Goal: Task Accomplishment & Management: Complete application form

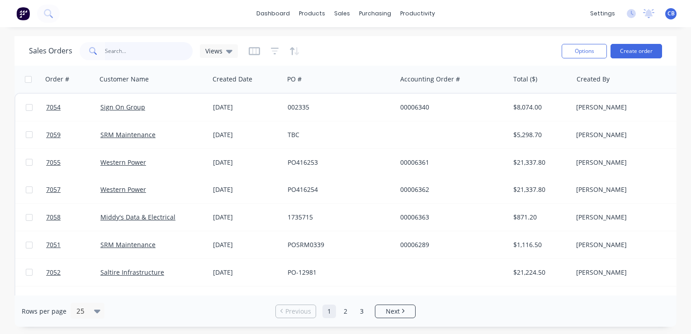
click at [159, 48] on input "text" at bounding box center [149, 51] width 88 height 18
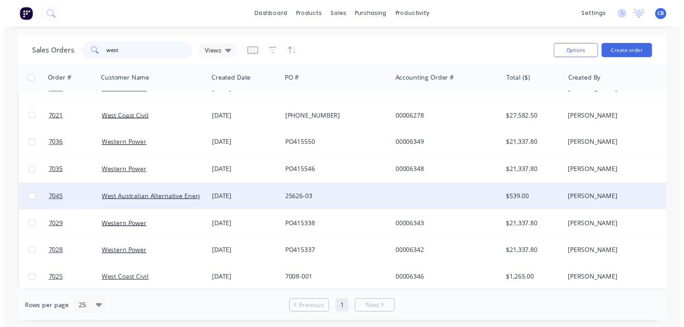
scroll to position [49, 0]
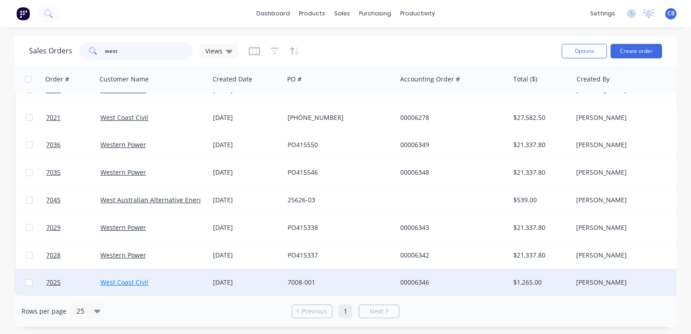
type input "west"
click at [136, 280] on link "West Coast Civil" at bounding box center [124, 282] width 48 height 9
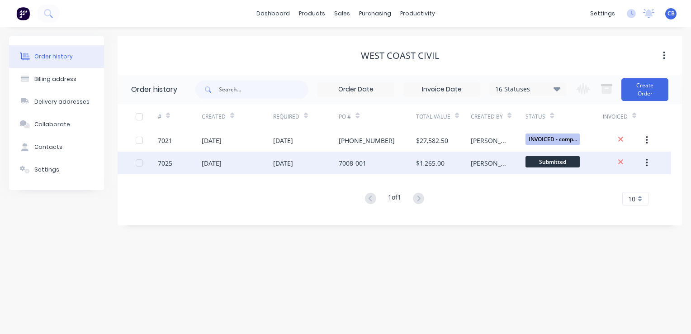
click at [259, 165] on div "[DATE]" at bounding box center [237, 163] width 71 height 23
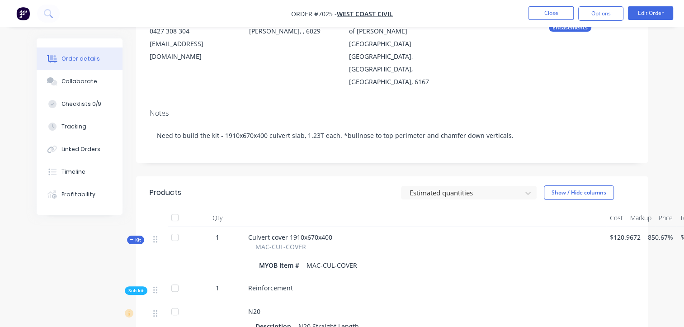
scroll to position [136, 0]
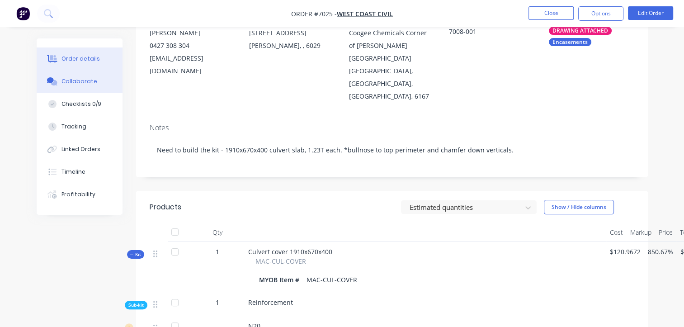
click at [80, 80] on div "Collaborate" at bounding box center [80, 81] width 36 height 8
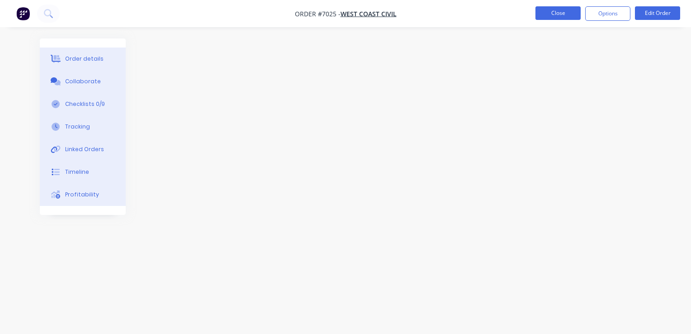
click at [555, 15] on button "Close" at bounding box center [558, 13] width 45 height 14
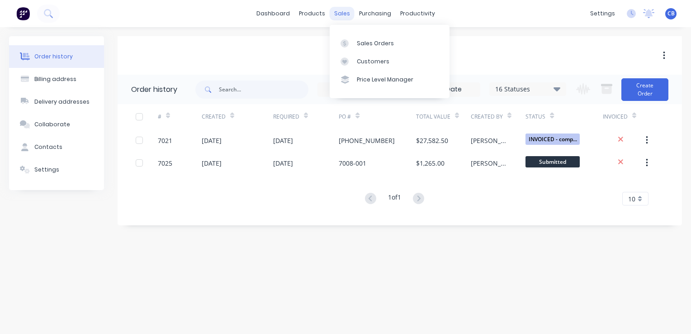
click at [338, 14] on div "sales" at bounding box center [342, 14] width 25 height 14
click at [369, 46] on div "Sales Orders" at bounding box center [375, 43] width 37 height 8
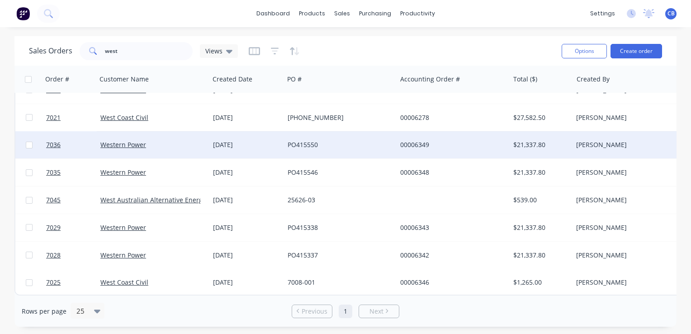
scroll to position [49, 0]
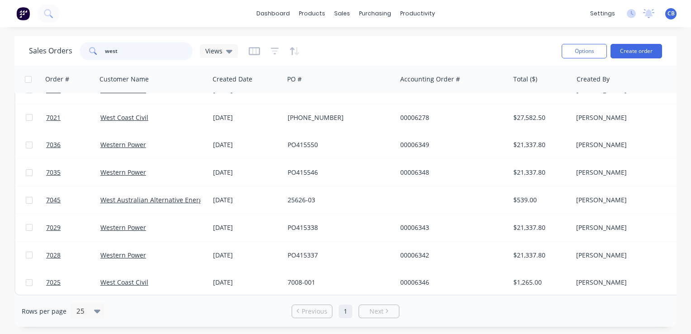
drag, startPoint x: 123, startPoint y: 49, endPoint x: 76, endPoint y: 31, distance: 50.0
click at [81, 51] on div "west" at bounding box center [136, 51] width 113 height 18
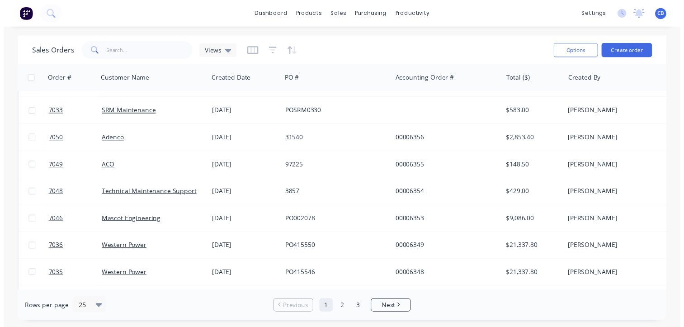
scroll to position [488, 0]
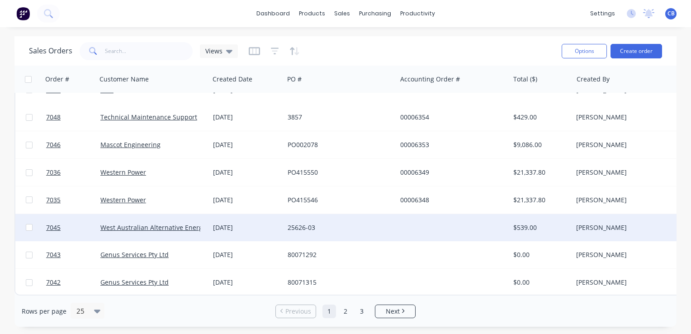
click at [389, 234] on div "25626-03" at bounding box center [340, 227] width 113 height 27
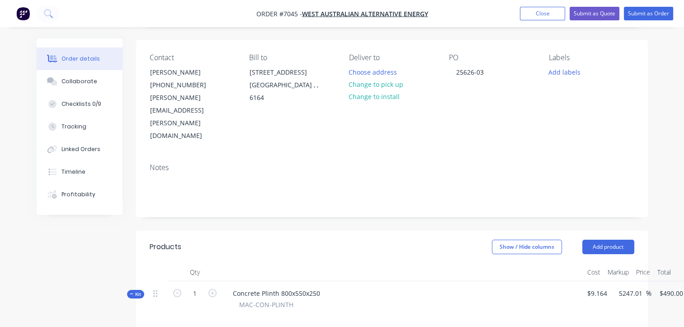
scroll to position [45, 0]
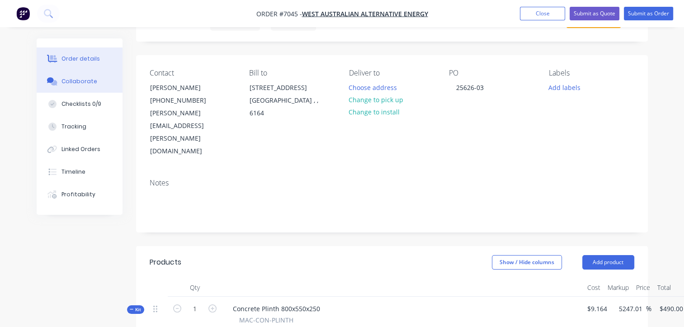
click at [87, 85] on div "Collaborate" at bounding box center [80, 81] width 36 height 8
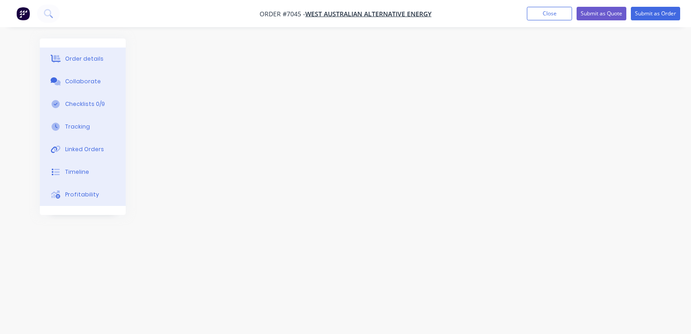
click at [75, 79] on div "Collaborate" at bounding box center [83, 81] width 36 height 8
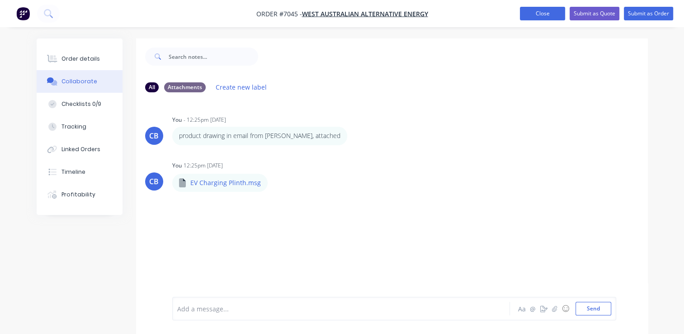
click at [552, 15] on button "Close" at bounding box center [542, 14] width 45 height 14
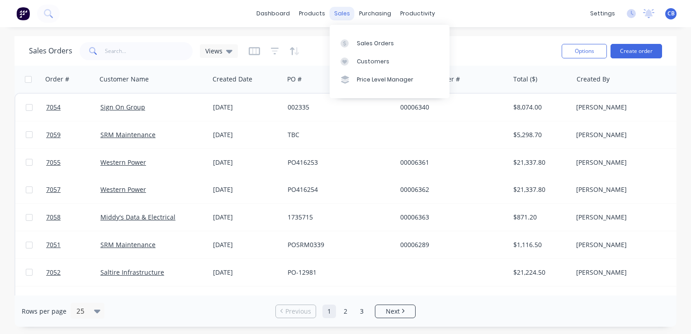
click at [334, 14] on div "sales" at bounding box center [342, 14] width 25 height 14
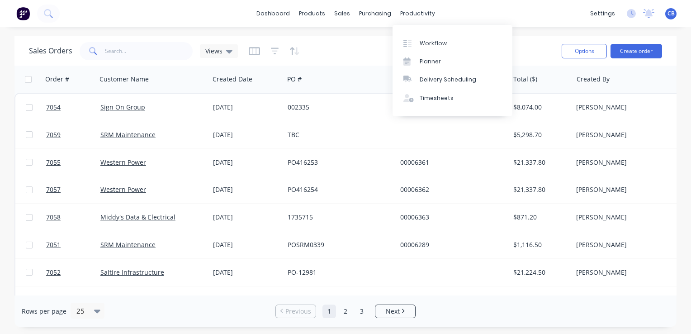
click at [479, 9] on div "dashboard products sales purchasing productivity dashboard products Product Cat…" at bounding box center [345, 13] width 691 height 27
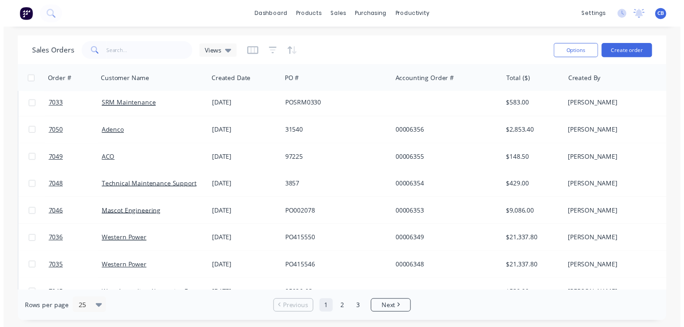
scroll to position [452, 0]
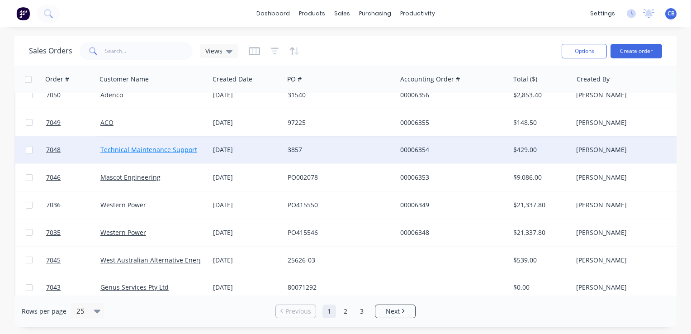
click at [151, 147] on link "Technical Maintenance Support" at bounding box center [148, 149] width 97 height 9
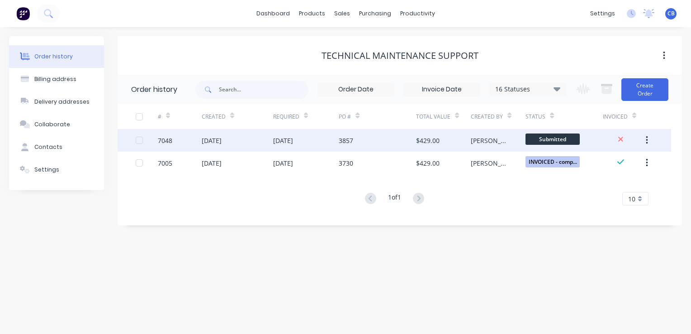
click at [388, 140] on div "3857" at bounding box center [377, 140] width 77 height 23
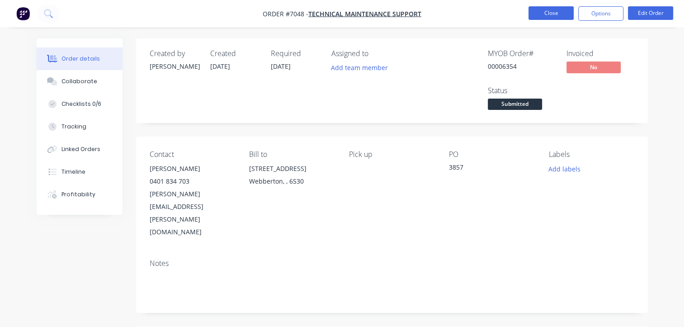
click at [552, 16] on button "Close" at bounding box center [551, 13] width 45 height 14
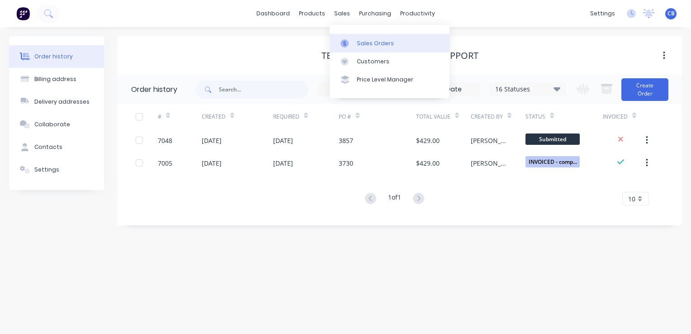
click at [376, 46] on div "Sales Orders" at bounding box center [375, 43] width 37 height 8
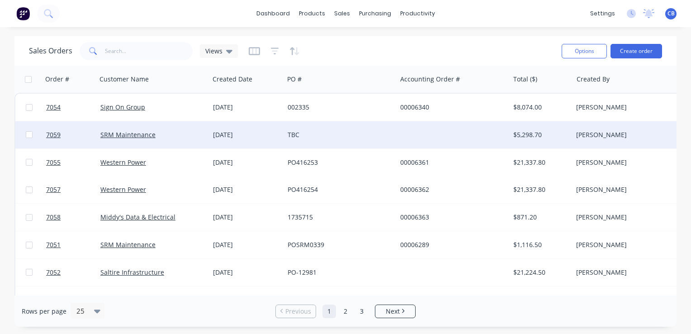
click at [349, 134] on div "TBC" at bounding box center [338, 134] width 100 height 9
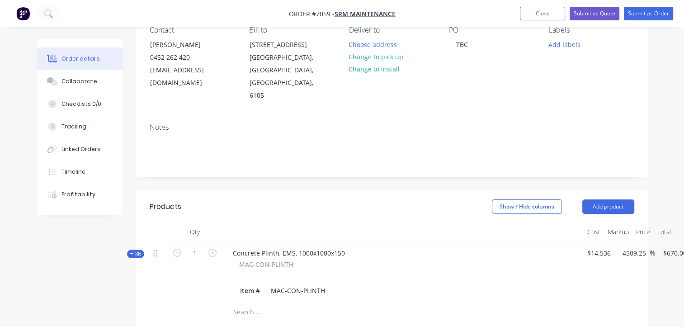
scroll to position [45, 0]
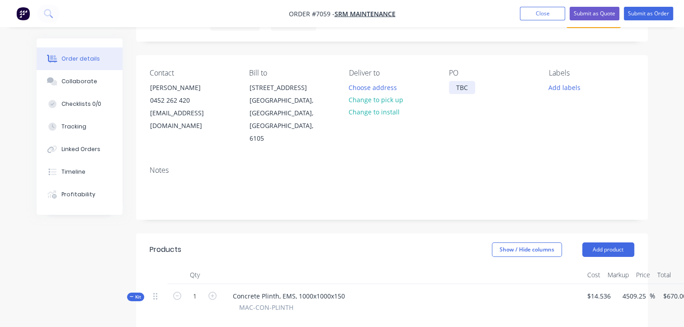
click at [458, 90] on div "TBC" at bounding box center [462, 87] width 26 height 13
click at [451, 89] on div "TBC" at bounding box center [462, 87] width 26 height 13
drag, startPoint x: 471, startPoint y: 89, endPoint x: 443, endPoint y: 57, distance: 42.3
click at [458, 86] on div "TBC" at bounding box center [462, 87] width 26 height 13
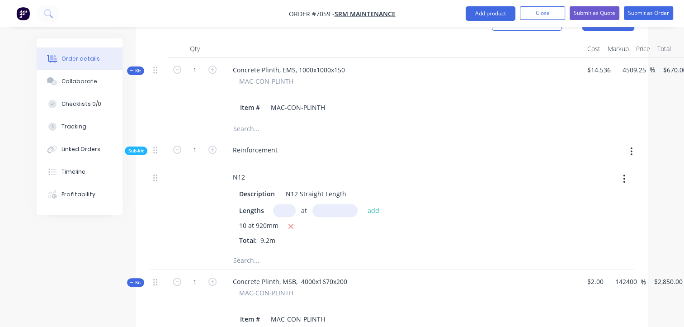
scroll to position [317, 0]
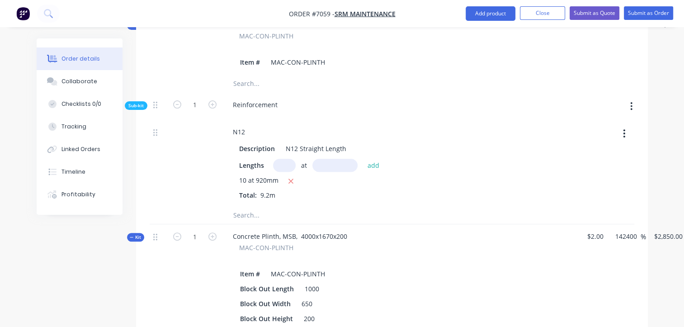
click at [159, 98] on div at bounding box center [158, 104] width 11 height 12
click at [152, 120] on div at bounding box center [159, 163] width 18 height 86
click at [156, 128] on icon at bounding box center [155, 132] width 4 height 8
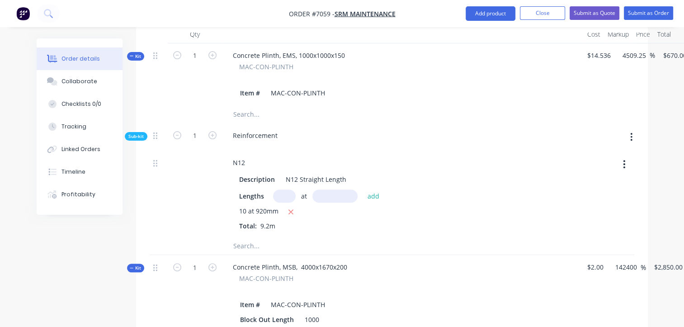
scroll to position [226, 0]
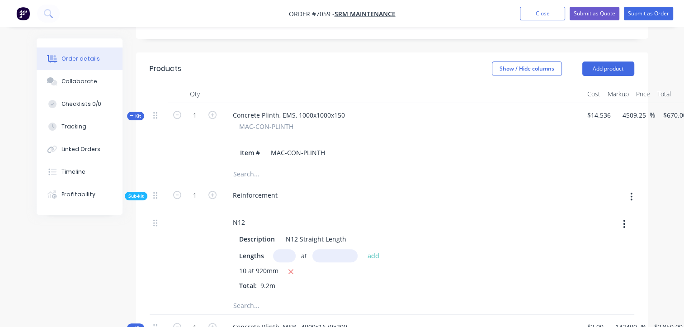
click at [131, 115] on icon "button" at bounding box center [132, 115] width 4 height 0
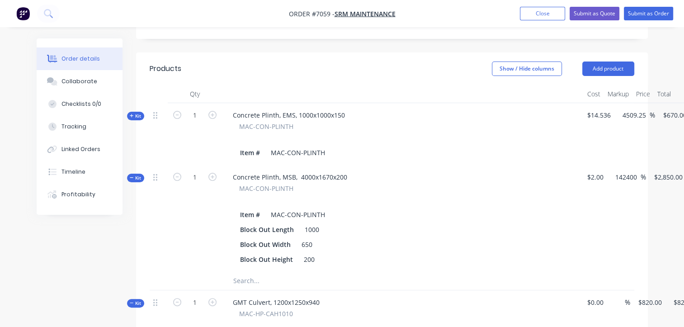
click at [131, 175] on icon "button" at bounding box center [132, 177] width 4 height 5
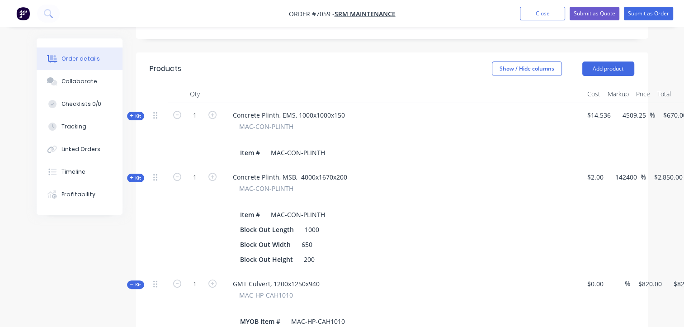
click at [128, 280] on button "Kit" at bounding box center [135, 284] width 17 height 9
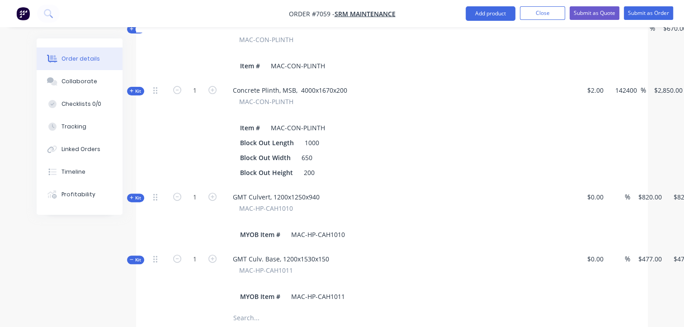
scroll to position [317, 0]
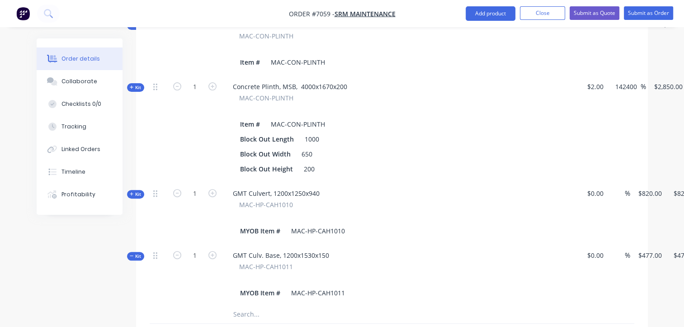
click at [129, 252] on button "Kit" at bounding box center [135, 256] width 17 height 9
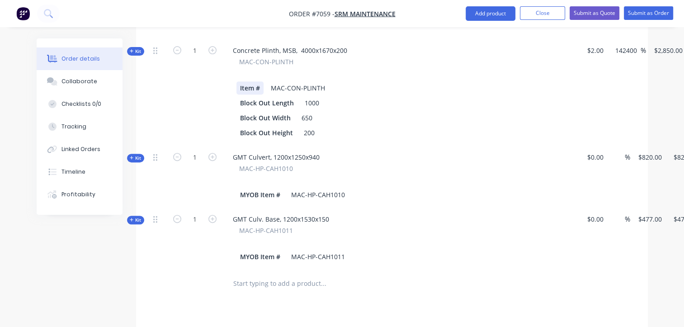
scroll to position [181, 0]
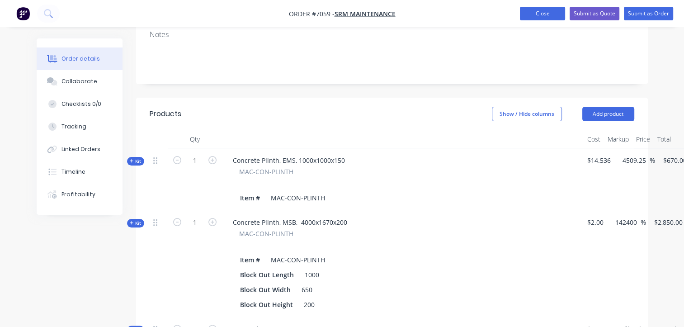
click at [543, 16] on button "Close" at bounding box center [542, 14] width 45 height 14
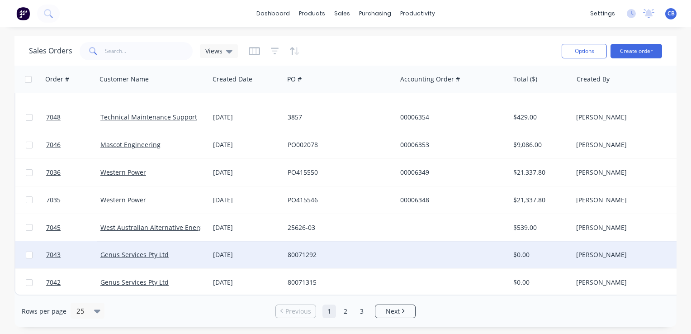
scroll to position [308, 0]
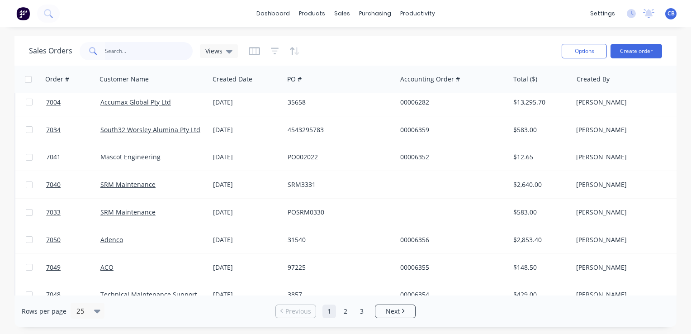
click at [134, 52] on input "text" at bounding box center [149, 51] width 88 height 18
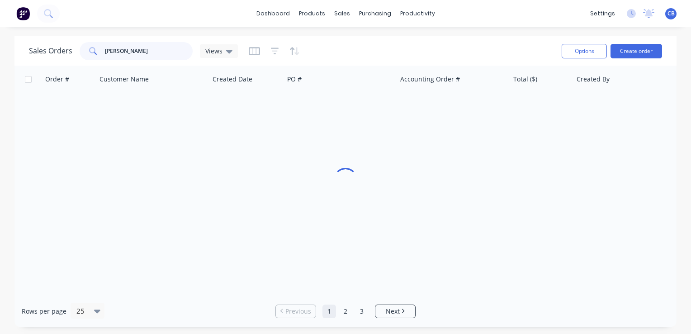
scroll to position [0, 0]
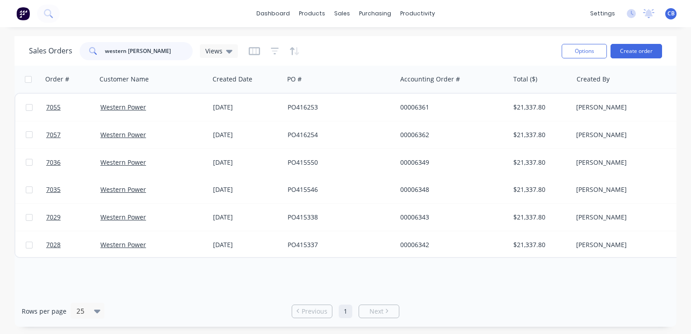
type input "western power"
drag, startPoint x: 147, startPoint y: 50, endPoint x: 42, endPoint y: 29, distance: 107.8
click at [38, 38] on div "Sales Orders western power Views Options Create order" at bounding box center [345, 50] width 662 height 29
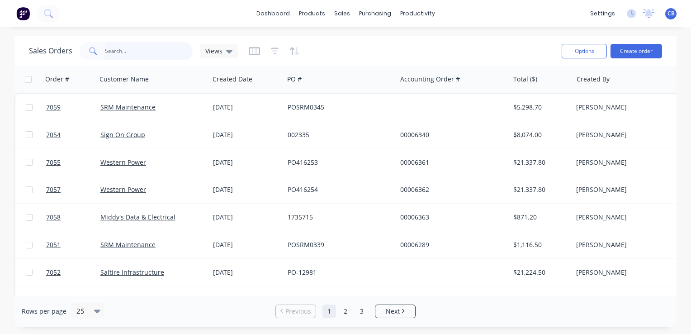
click at [118, 55] on input "text" at bounding box center [149, 51] width 88 height 18
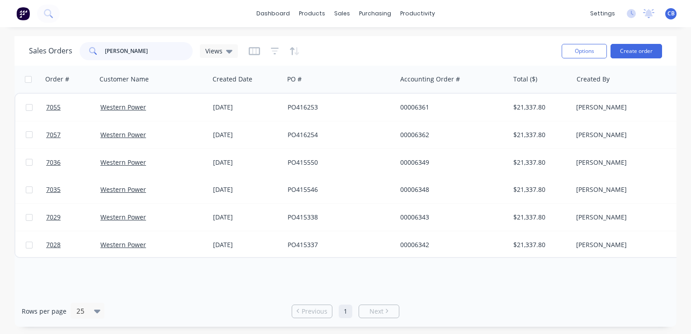
type input "[PERSON_NAME]"
click at [636, 50] on button "Create order" at bounding box center [637, 51] width 52 height 14
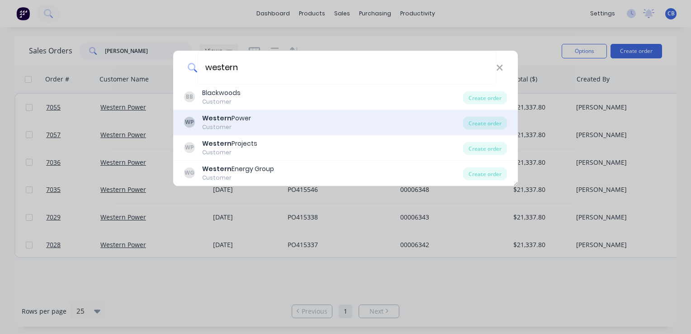
type input "western"
click at [274, 123] on div "WP Western Power Customer" at bounding box center [323, 123] width 279 height 18
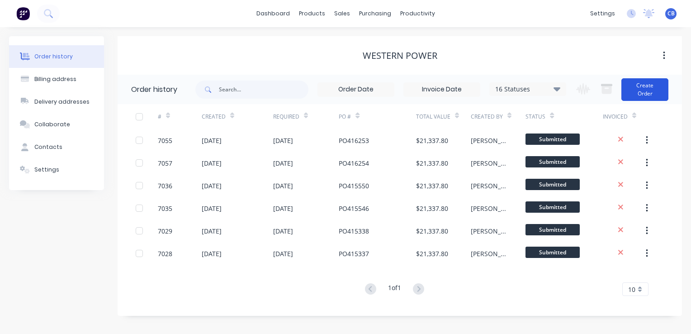
click at [654, 86] on button "Create Order" at bounding box center [644, 89] width 47 height 23
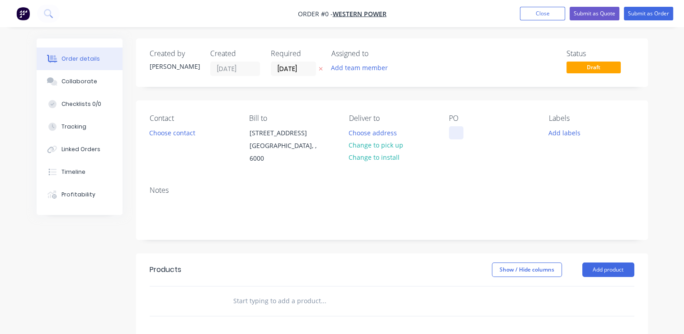
click at [454, 131] on div at bounding box center [456, 132] width 14 height 13
paste div
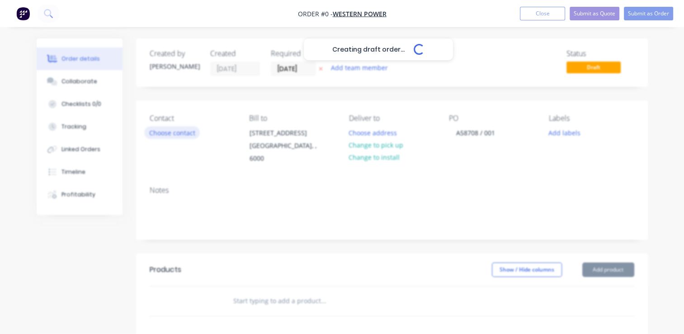
click at [183, 129] on div "Creating draft order... Loading... Order details Collaborate Checklists 0/0 Tra…" at bounding box center [343, 292] width 630 height 508
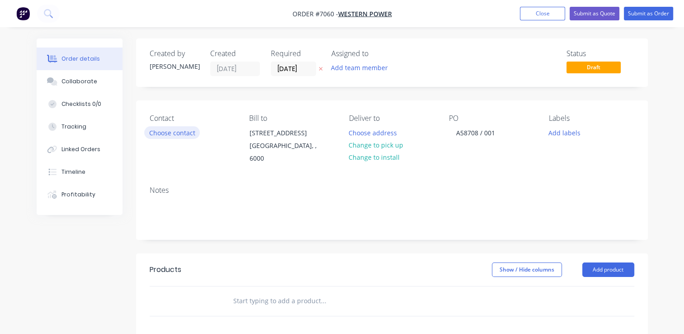
click at [183, 133] on button "Choose contact" at bounding box center [172, 132] width 56 height 12
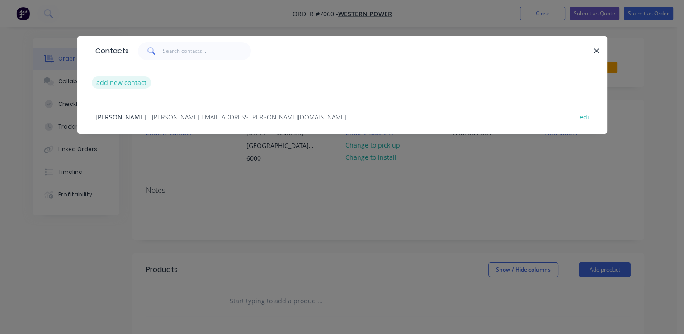
click at [117, 80] on button "add new contact" at bounding box center [122, 82] width 60 height 12
select select "AU"
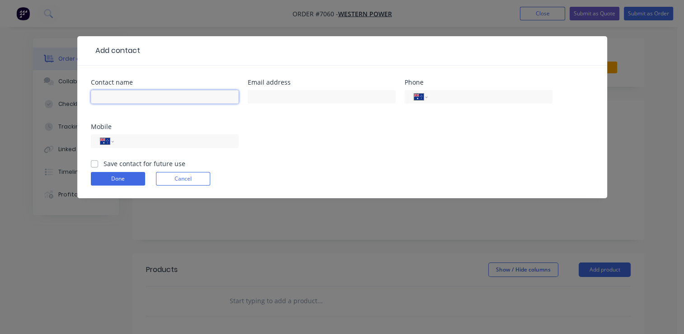
click at [122, 91] on input "text" at bounding box center [165, 97] width 148 height 14
type input "[PERSON_NAME]"
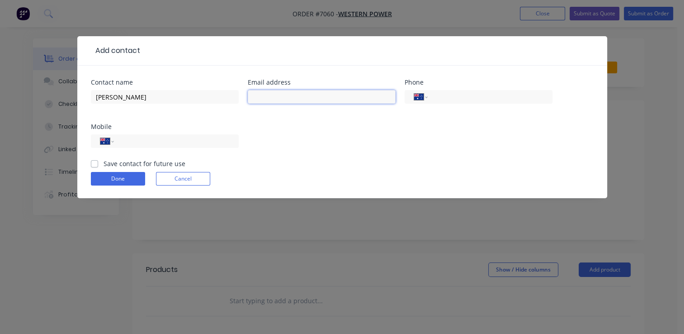
click at [296, 98] on input "text" at bounding box center [322, 97] width 148 height 14
paste input "[EMAIL_ADDRESS][DOMAIN_NAME]"
type input "[EMAIL_ADDRESS][DOMAIN_NAME]"
click at [443, 96] on input "tel" at bounding box center [488, 97] width 109 height 10
paste input "[PHONE_NUMBER]"
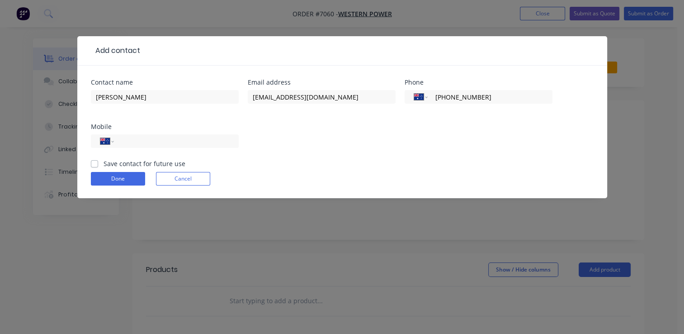
type input "[PHONE_NUMBER]"
click at [95, 168] on div "Save contact for future use" at bounding box center [138, 163] width 95 height 9
click at [104, 166] on label "Save contact for future use" at bounding box center [145, 163] width 82 height 9
click at [96, 166] on input "Save contact for future use" at bounding box center [94, 163] width 7 height 9
checkbox input "true"
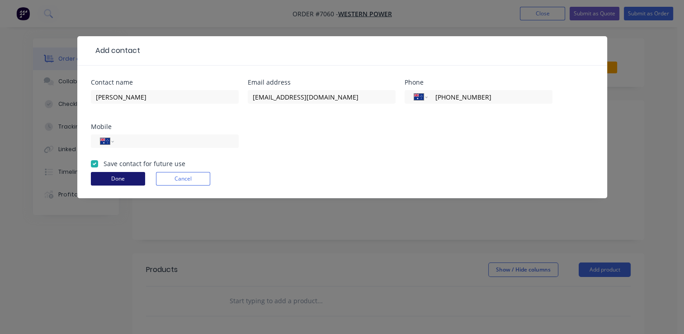
click at [116, 180] on button "Done" at bounding box center [118, 179] width 54 height 14
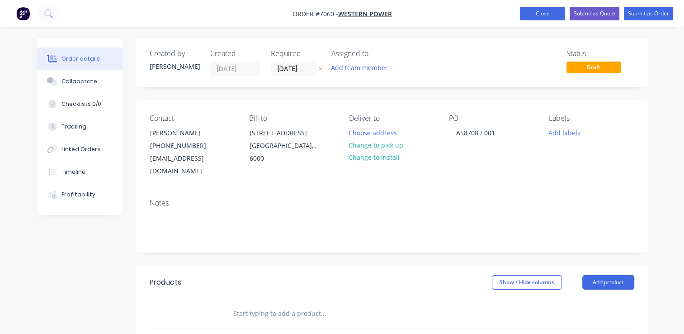
click at [550, 11] on button "Close" at bounding box center [542, 14] width 45 height 14
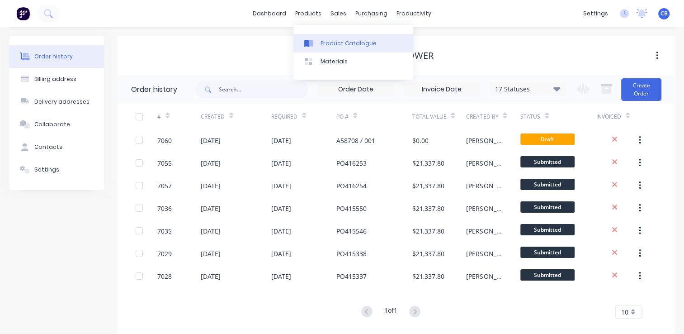
click at [325, 44] on div "Product Catalogue" at bounding box center [349, 43] width 56 height 8
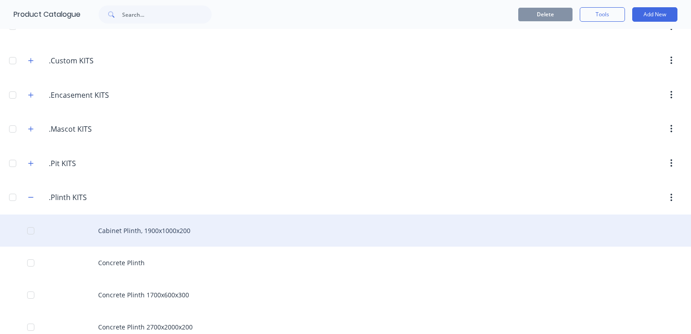
scroll to position [136, 0]
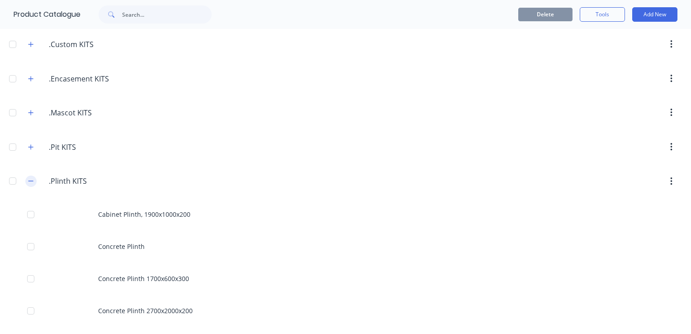
click at [33, 179] on icon "button" at bounding box center [30, 181] width 5 height 6
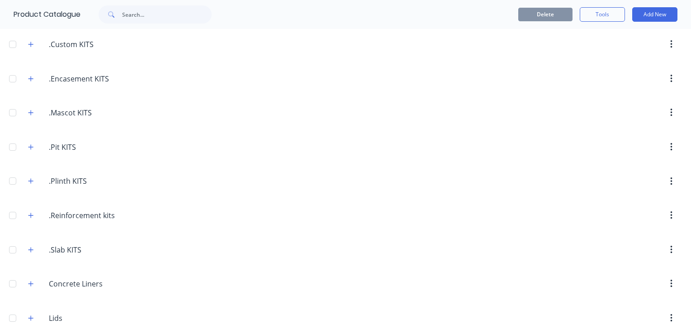
scroll to position [181, 0]
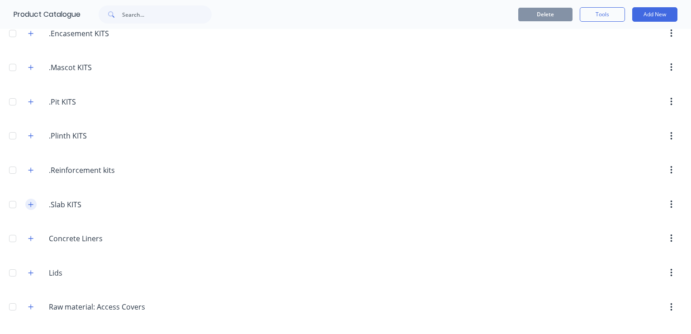
click at [33, 205] on icon "button" at bounding box center [30, 204] width 5 height 6
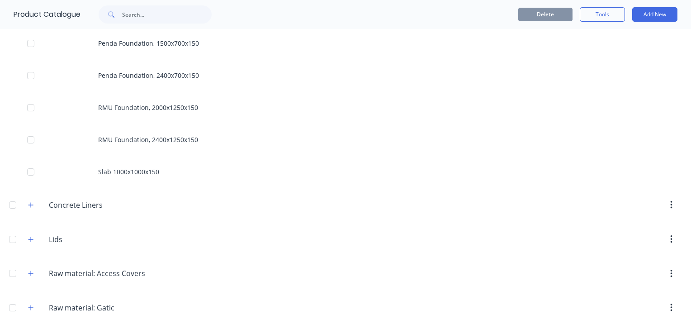
scroll to position [362, 0]
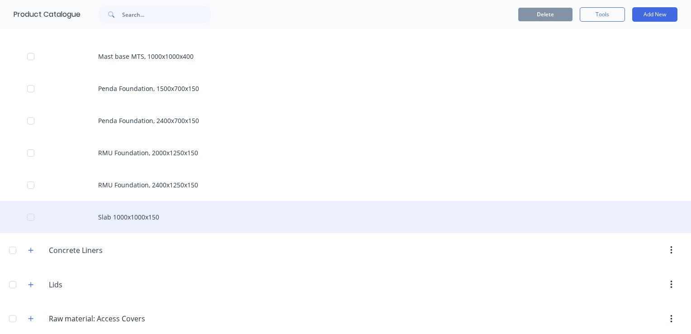
click at [170, 213] on div "Slab 1000x1000x150" at bounding box center [345, 217] width 691 height 32
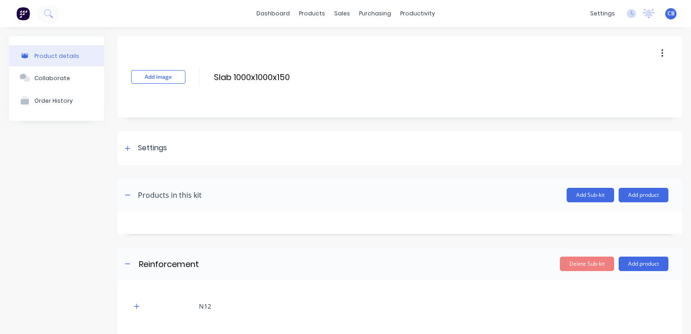
drag, startPoint x: 653, startPoint y: 56, endPoint x: 648, endPoint y: 63, distance: 8.8
click at [653, 56] on button "button" at bounding box center [662, 53] width 21 height 16
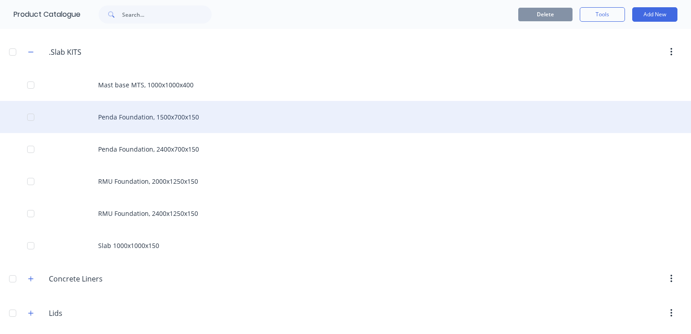
scroll to position [362, 0]
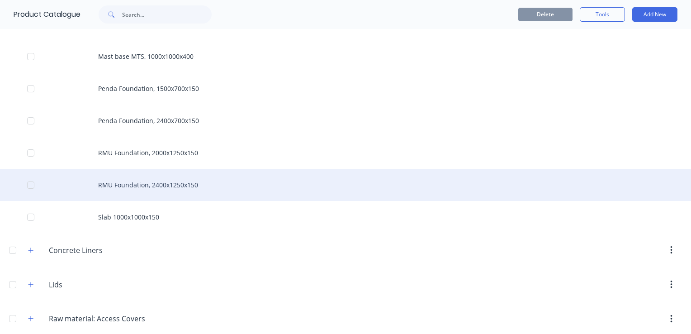
click at [129, 183] on div "RMU Foundation, 2400x1250x150" at bounding box center [345, 185] width 691 height 32
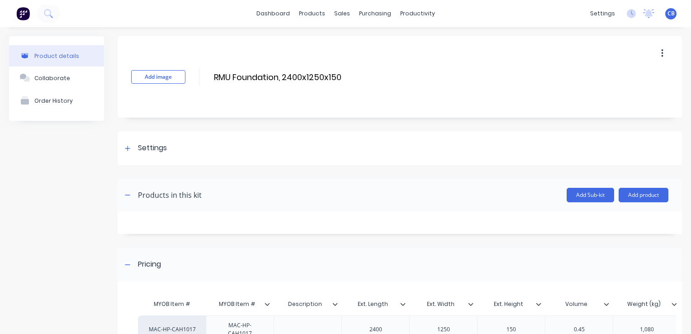
click at [57, 59] on div "Product details" at bounding box center [56, 55] width 45 height 7
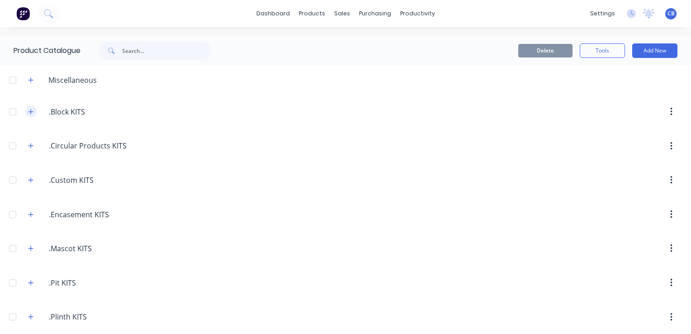
click at [34, 114] on button "button" at bounding box center [30, 111] width 11 height 11
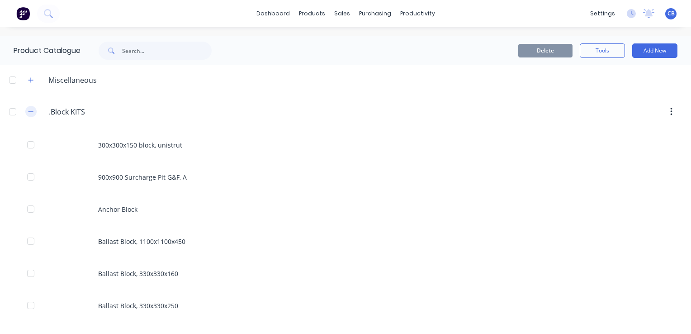
click at [33, 111] on icon "button" at bounding box center [30, 111] width 5 height 0
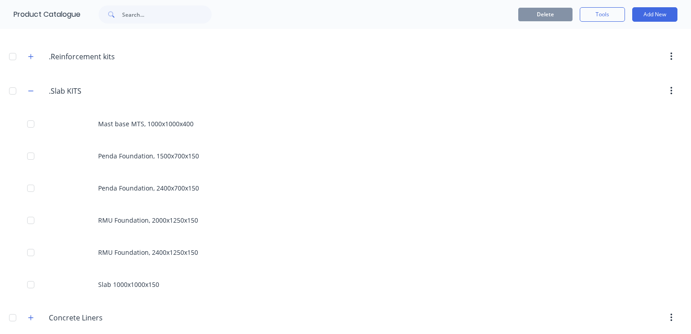
scroll to position [226, 0]
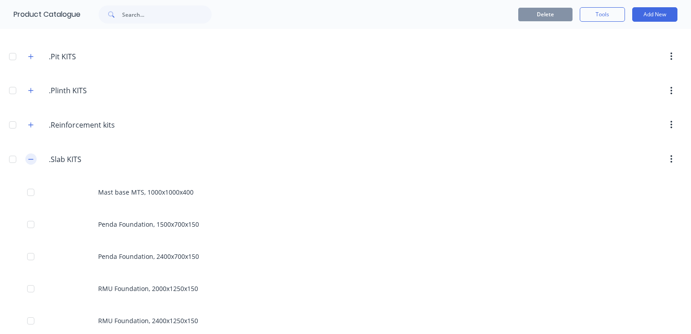
click at [34, 155] on button "button" at bounding box center [30, 158] width 11 height 11
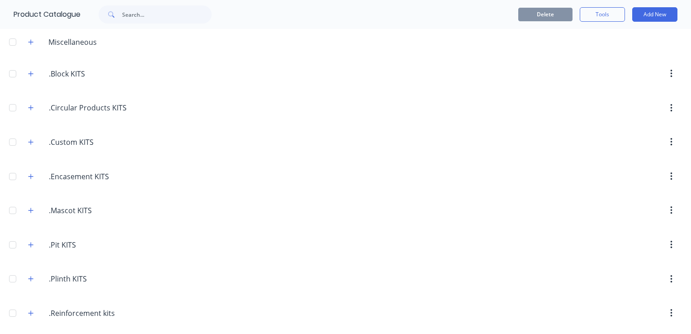
scroll to position [0, 0]
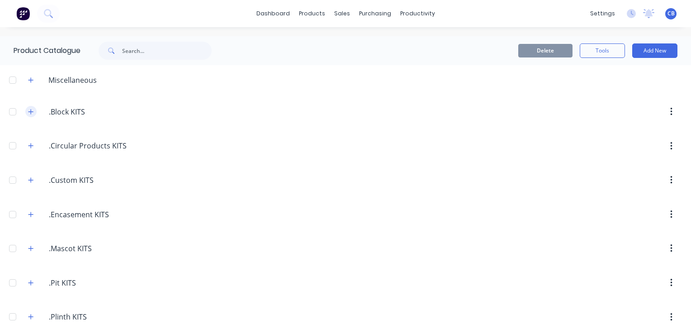
click at [32, 111] on icon "button" at bounding box center [30, 111] width 5 height 5
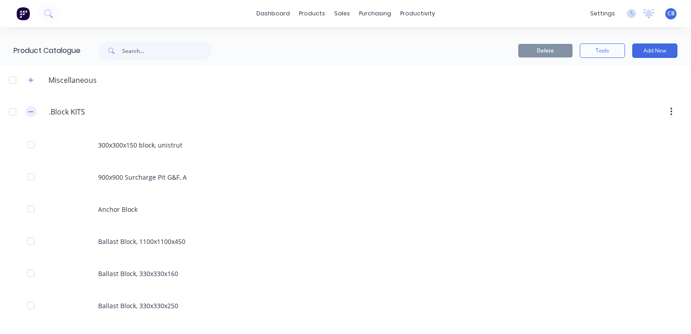
click at [34, 111] on button "button" at bounding box center [30, 111] width 11 height 11
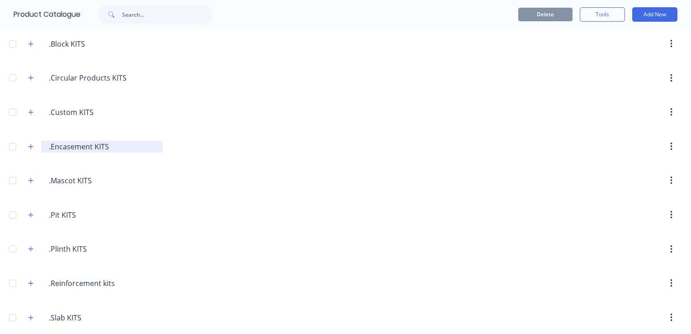
scroll to position [181, 0]
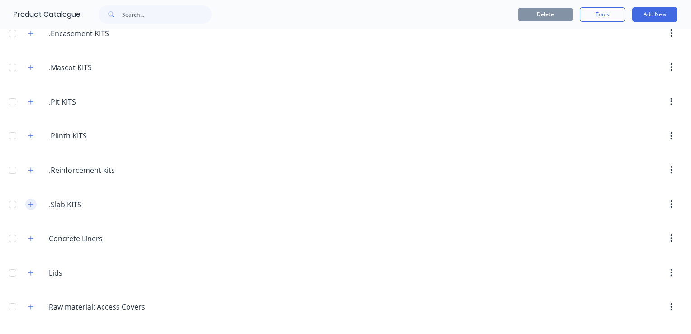
click at [32, 201] on icon "button" at bounding box center [30, 204] width 5 height 6
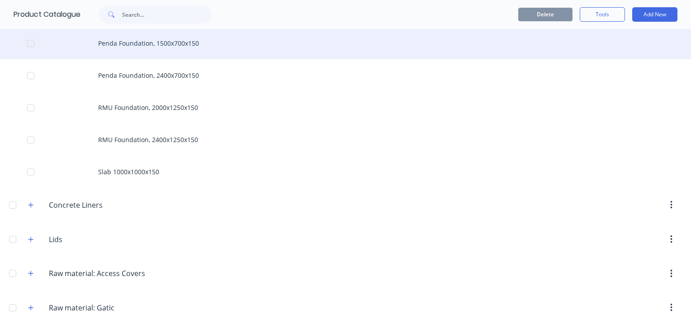
scroll to position [317, 0]
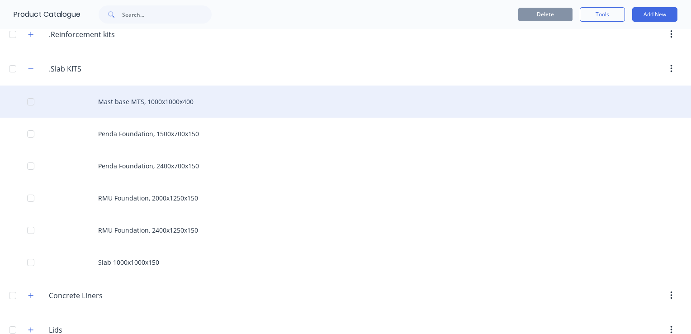
click at [171, 99] on div "Mast base MTS, 1000x1000x400" at bounding box center [345, 101] width 691 height 32
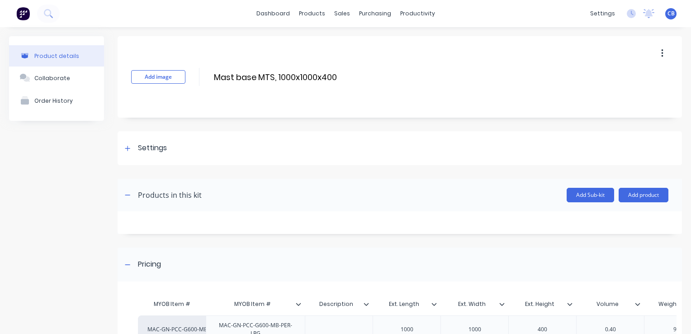
scroll to position [45, 0]
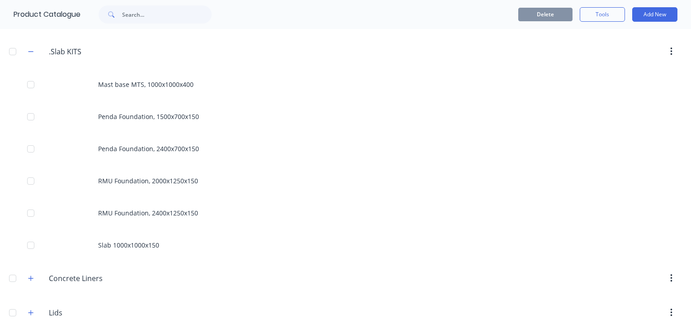
scroll to position [362, 0]
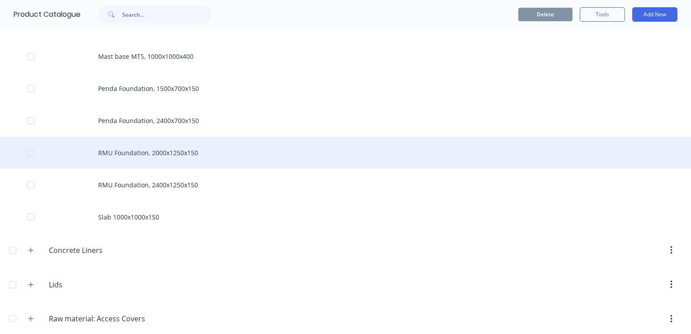
click at [162, 153] on div "RMU Foundation, 2000x1250x150" at bounding box center [345, 153] width 691 height 32
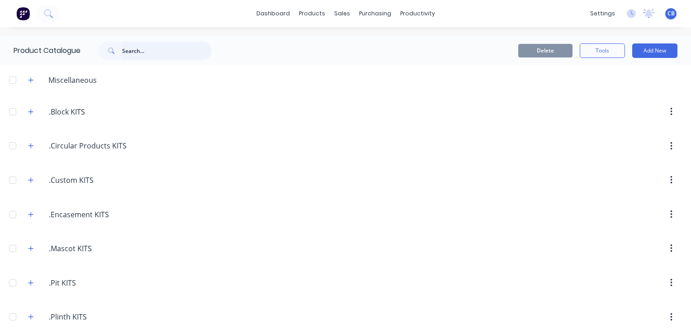
click at [191, 46] on input "text" at bounding box center [167, 51] width 90 height 18
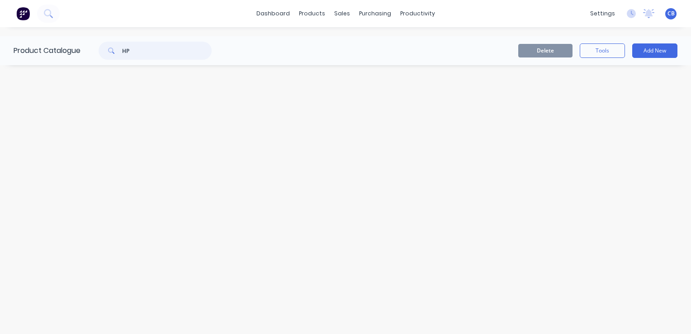
type input "HP"
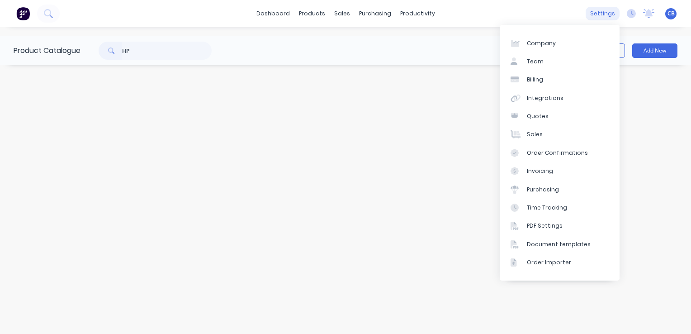
click at [596, 14] on div "settings" at bounding box center [603, 14] width 34 height 14
click at [536, 95] on div "Integrations" at bounding box center [545, 98] width 37 height 8
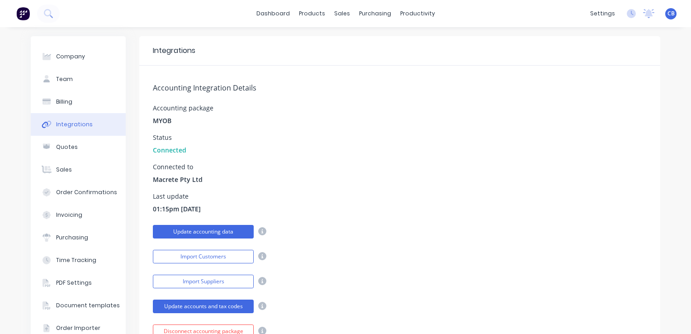
click at [226, 232] on button "Update accounting data" at bounding box center [203, 232] width 101 height 14
click at [232, 194] on div "Last update 01:15pm [DATE]" at bounding box center [400, 203] width 494 height 20
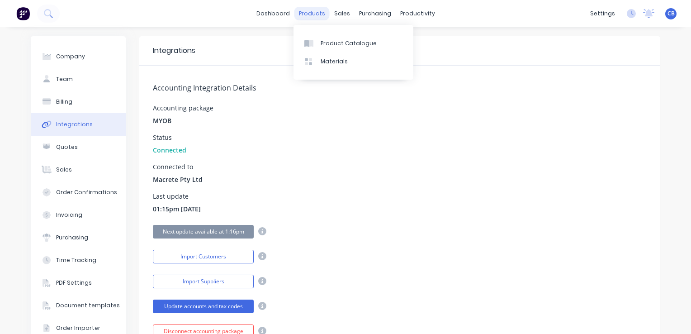
click at [308, 11] on div "products" at bounding box center [311, 14] width 35 height 14
click at [339, 43] on div "Product Catalogue" at bounding box center [349, 43] width 56 height 8
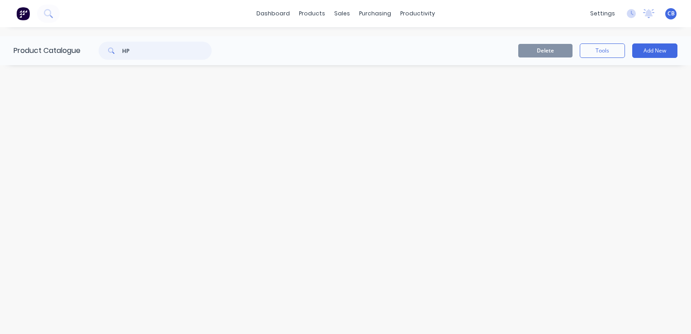
drag, startPoint x: 152, startPoint y: 55, endPoint x: 147, endPoint y: 53, distance: 5.3
click at [152, 55] on input "HP" at bounding box center [167, 51] width 90 height 18
drag, startPoint x: 134, startPoint y: 50, endPoint x: 116, endPoint y: 50, distance: 18.1
click at [116, 50] on div "HP" at bounding box center [155, 51] width 113 height 18
type input "W"
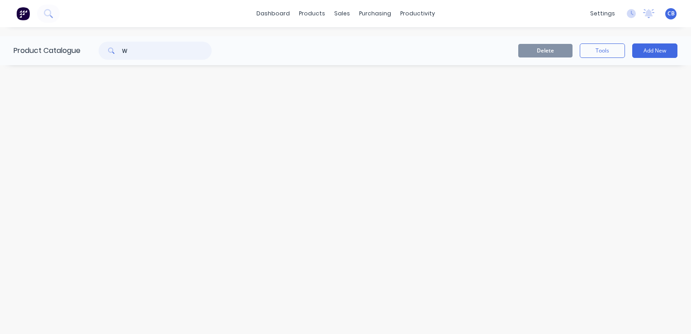
type input "WP"
drag, startPoint x: 172, startPoint y: 52, endPoint x: 72, endPoint y: 56, distance: 100.0
click at [72, 56] on div "Product Catalogue WP" at bounding box center [117, 50] width 234 height 29
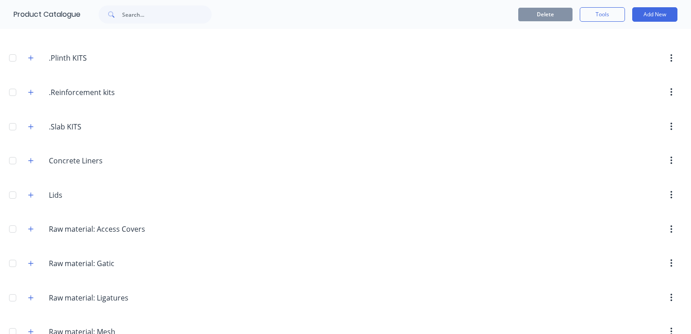
scroll to position [181, 0]
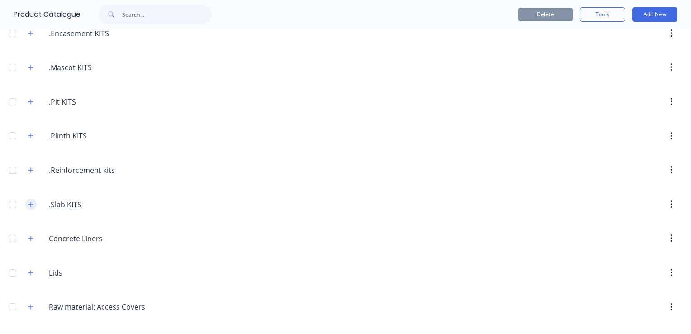
click at [30, 205] on icon "button" at bounding box center [30, 204] width 5 height 6
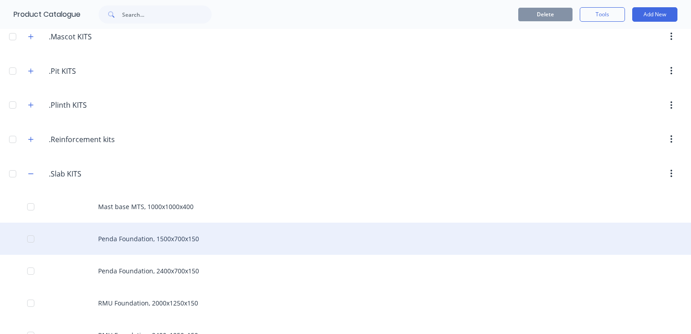
scroll to position [317, 0]
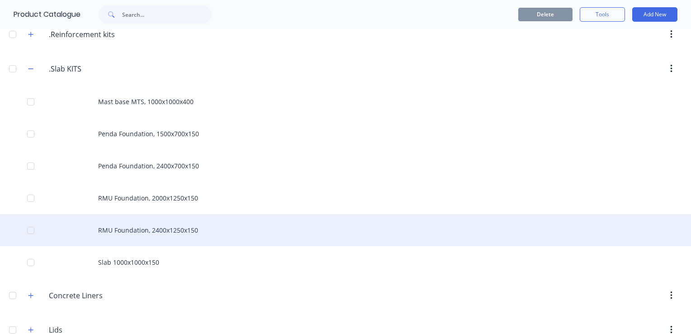
click at [161, 230] on div "RMU Foundation, 2400x1250x150" at bounding box center [345, 230] width 691 height 32
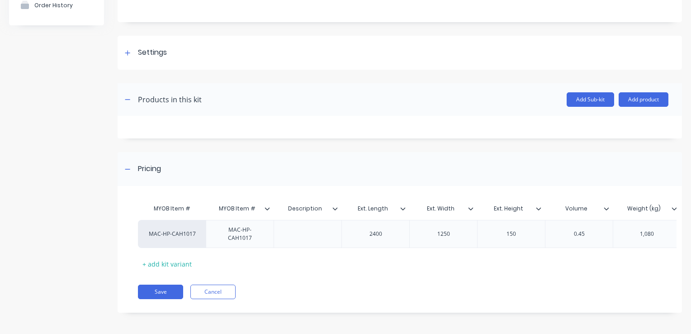
scroll to position [98, 0]
click at [177, 230] on div "MAC-HP-CAH1017" at bounding box center [172, 232] width 50 height 8
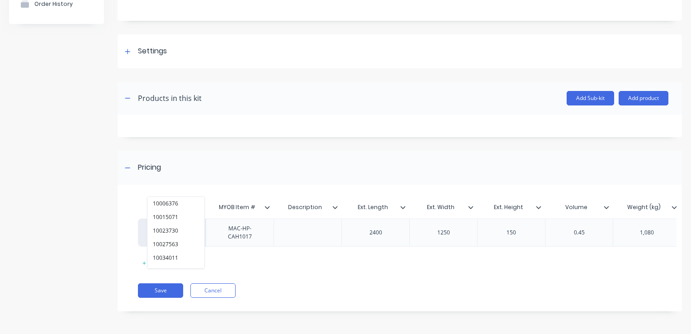
click at [316, 146] on div "Add image RMU Foundation, 2400x1250x150 RMU Foundation, 2400x1250x150 Enter kit…" at bounding box center [400, 131] width 564 height 385
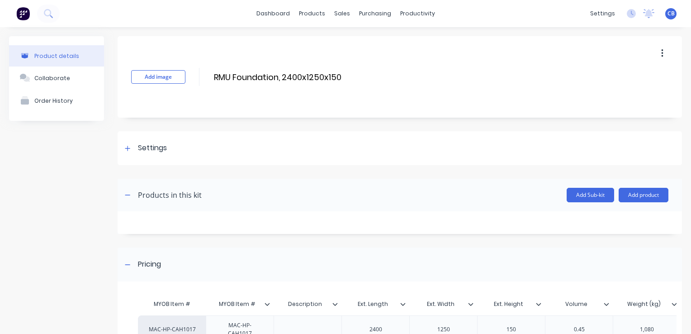
click at [660, 55] on button "button" at bounding box center [662, 53] width 21 height 16
click at [624, 79] on span "Duplicate" at bounding box center [629, 76] width 68 height 9
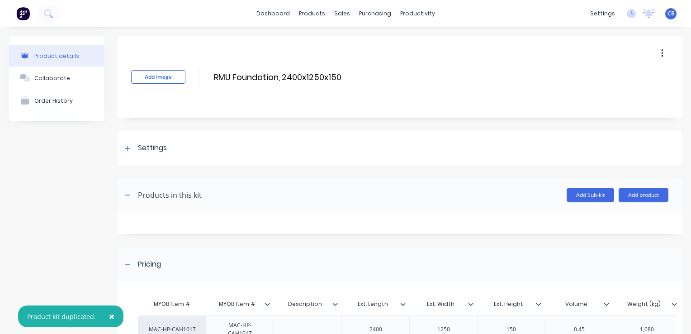
click at [58, 55] on div "Product details" at bounding box center [56, 55] width 45 height 7
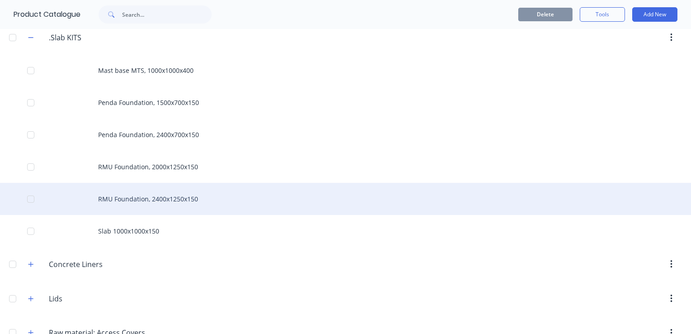
scroll to position [362, 0]
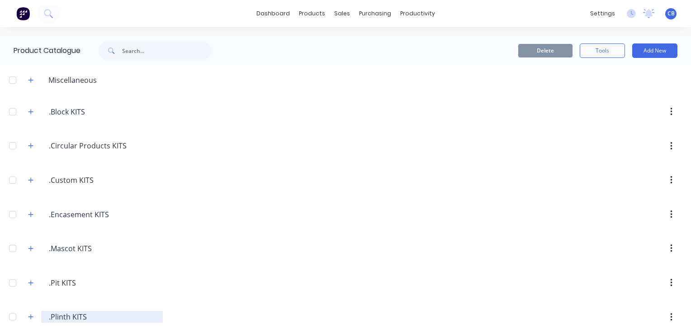
scroll to position [90, 0]
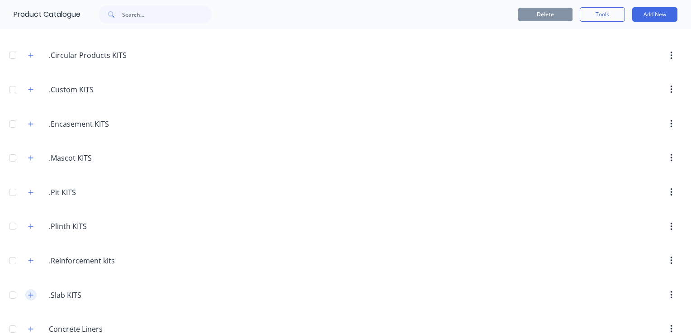
click at [33, 296] on button "button" at bounding box center [30, 294] width 11 height 11
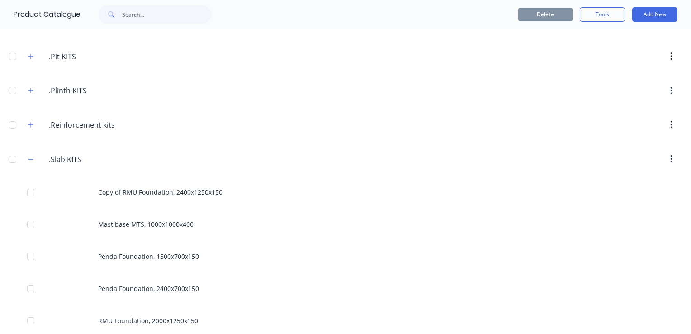
scroll to position [317, 0]
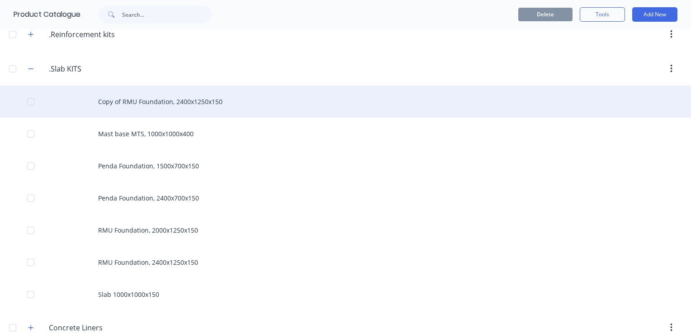
click at [166, 93] on div "Copy of RMU Foundation, 2400x1250x150" at bounding box center [345, 101] width 691 height 32
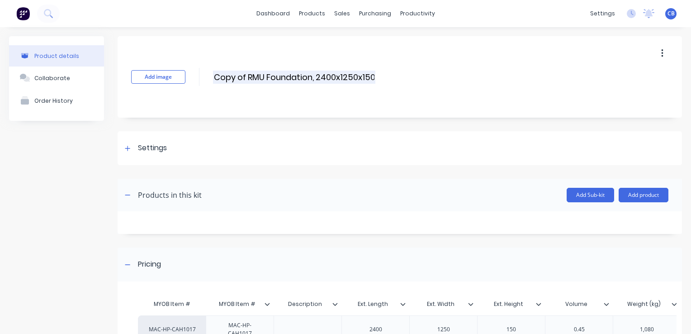
drag, startPoint x: 248, startPoint y: 78, endPoint x: 215, endPoint y: 79, distance: 32.6
click at [217, 79] on input "Copy of RMU Foundation, 2400x1250x150" at bounding box center [294, 77] width 162 height 13
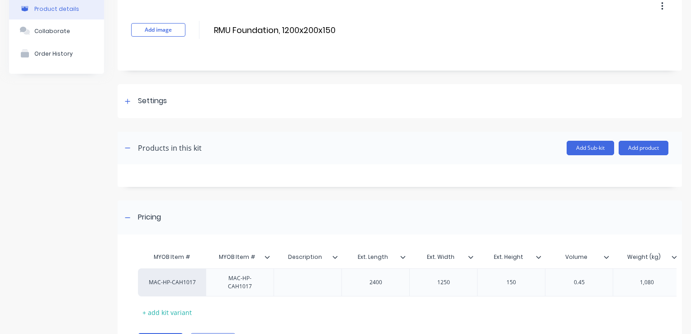
scroll to position [8, 0]
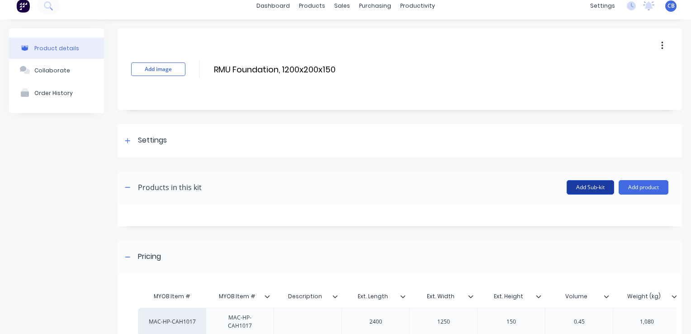
type input "RMU Foundation, 1200x200x150"
click at [591, 185] on button "Add Sub-kit" at bounding box center [590, 187] width 47 height 14
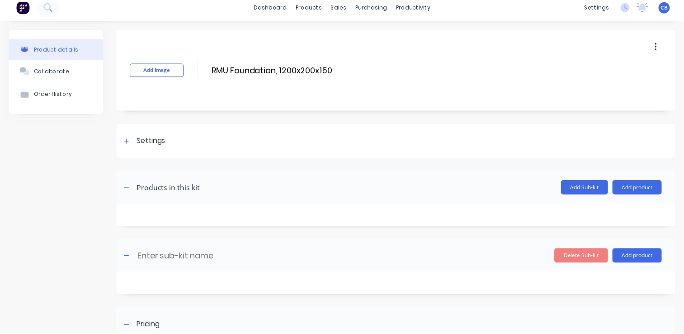
scroll to position [0, 0]
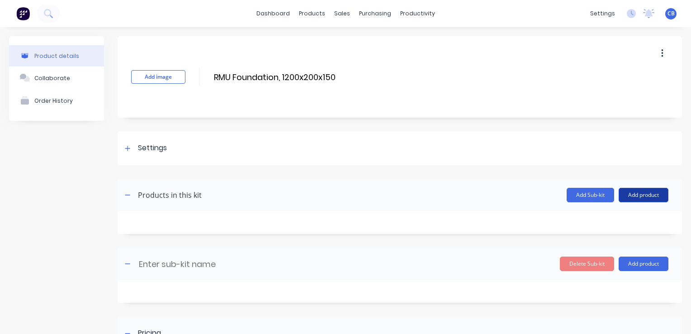
click at [639, 191] on button "Add product" at bounding box center [644, 195] width 50 height 14
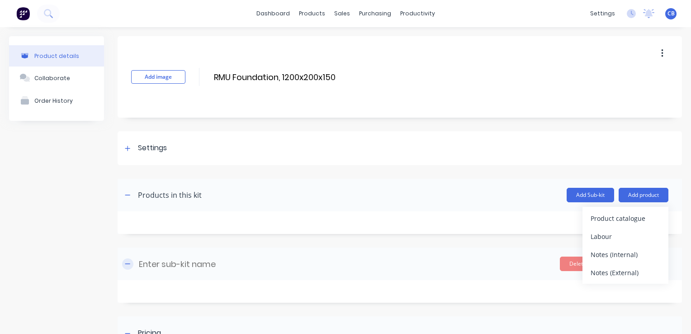
click at [126, 267] on button "button" at bounding box center [127, 263] width 11 height 11
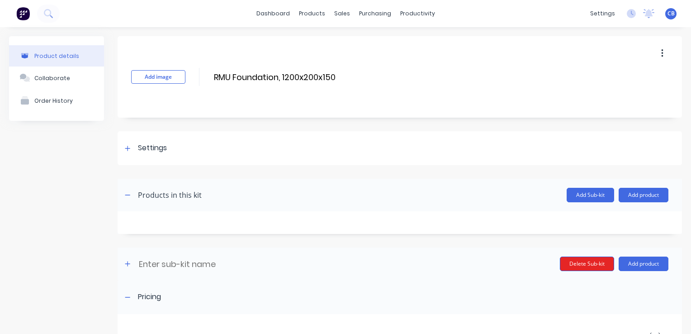
click at [568, 259] on button "Delete Sub-kit" at bounding box center [587, 263] width 54 height 14
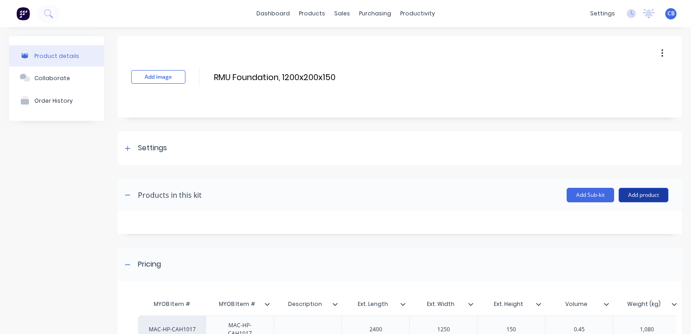
click at [638, 196] on button "Add product" at bounding box center [644, 195] width 50 height 14
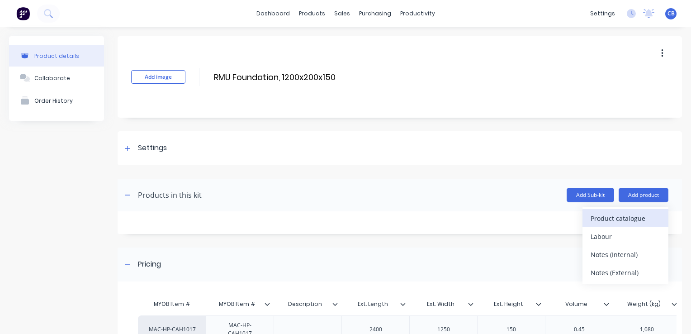
click at [609, 218] on div "Product catalogue" at bounding box center [626, 218] width 70 height 13
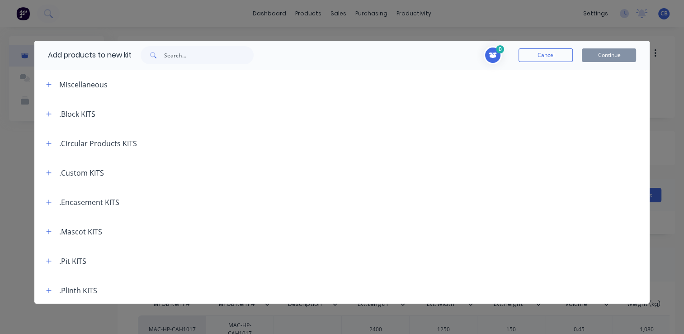
scroll to position [317, 0]
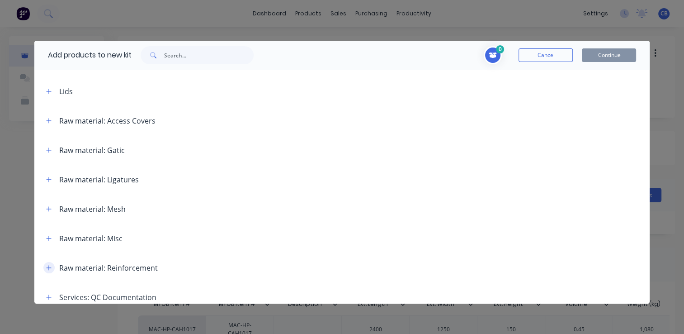
click at [53, 267] on button "button" at bounding box center [48, 267] width 11 height 11
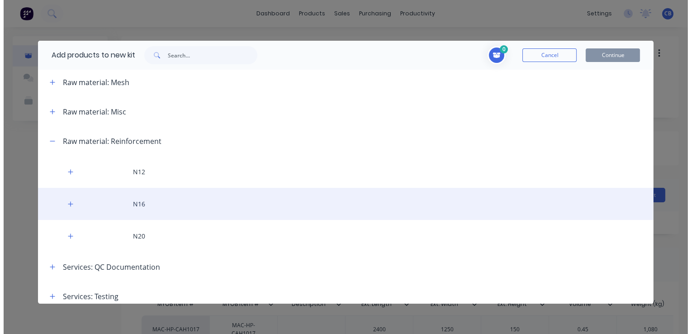
scroll to position [498, 0]
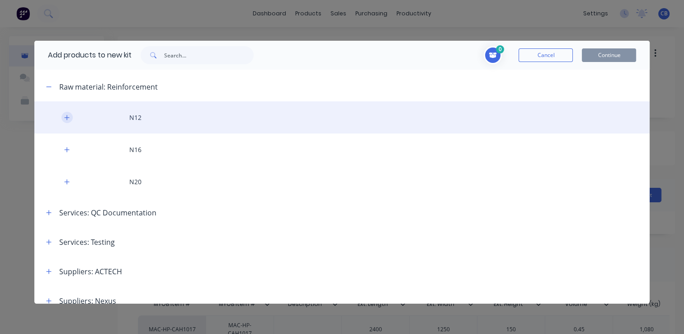
click at [67, 118] on icon "button" at bounding box center [66, 117] width 5 height 5
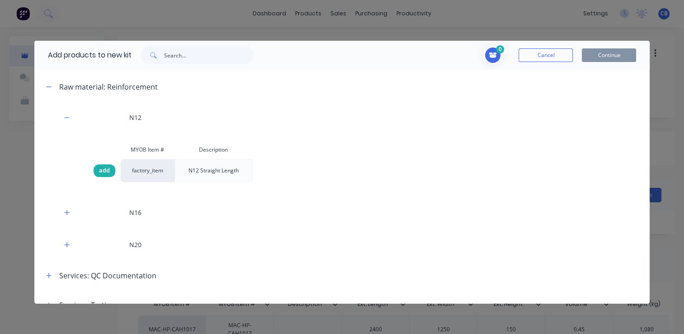
click at [107, 171] on span "add" at bounding box center [104, 170] width 11 height 9
click at [613, 57] on button "Continue" at bounding box center [609, 55] width 54 height 14
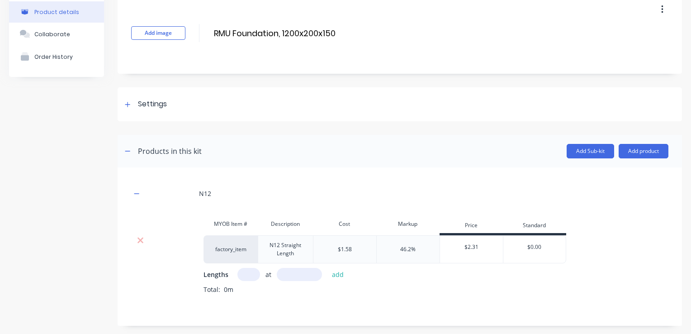
scroll to position [90, 0]
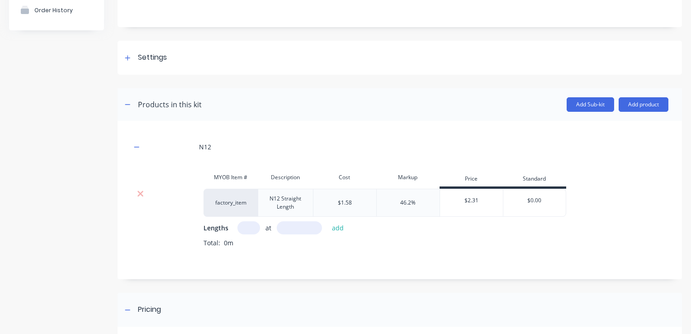
click at [250, 228] on input "text" at bounding box center [248, 227] width 23 height 13
type input "2"
type input "1100"
click at [337, 228] on button "add" at bounding box center [337, 228] width 21 height 12
type input "6"
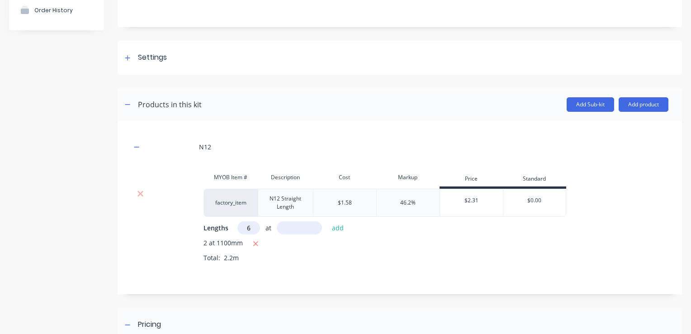
type input "6"
type input "120"
click at [335, 229] on button "add" at bounding box center [337, 228] width 21 height 12
click at [256, 240] on icon "button" at bounding box center [256, 244] width 6 height 8
click at [251, 225] on input "text" at bounding box center [248, 227] width 23 height 13
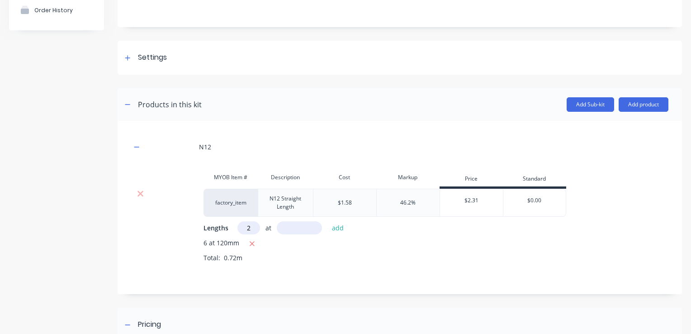
type input "2"
type input "1120"
click at [331, 227] on button "add" at bounding box center [337, 228] width 21 height 12
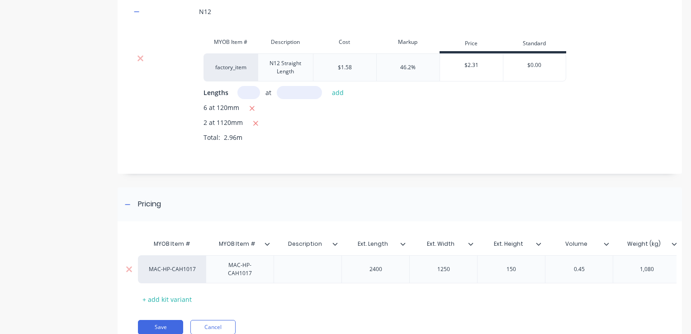
scroll to position [226, 0]
click at [251, 269] on div "MAC-HP-CAH1017" at bounding box center [240, 269] width 60 height 20
click at [265, 269] on div "MAC-HP-CAH1017" at bounding box center [240, 269] width 60 height 20
click at [264, 268] on div "MAC-HP-CAH1017" at bounding box center [240, 269] width 60 height 20
drag, startPoint x: 235, startPoint y: 266, endPoint x: 213, endPoint y: 266, distance: 22.6
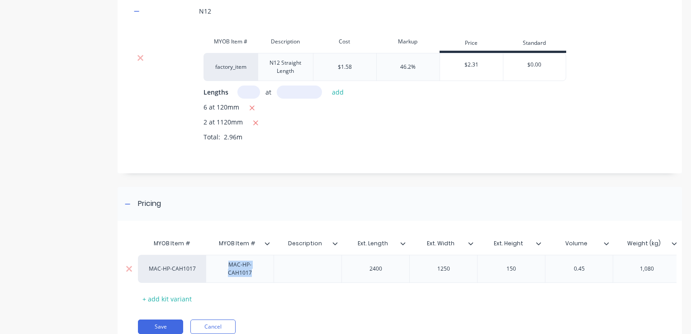
click at [213, 266] on div "MAC-HP-CAH1017" at bounding box center [240, 269] width 60 height 20
paste div
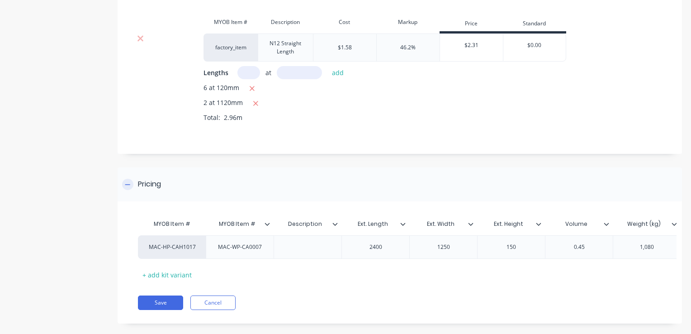
scroll to position [264, 0]
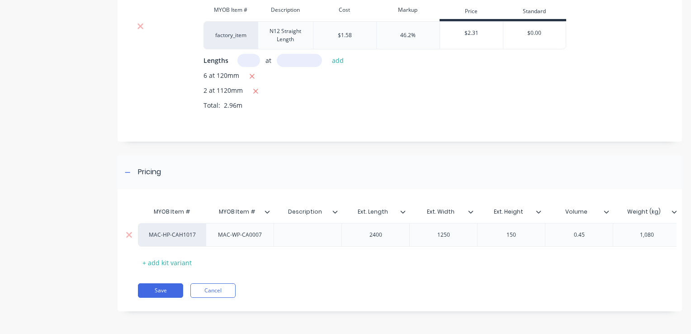
click at [177, 231] on div "MAC-HP-CAH1017" at bounding box center [172, 235] width 50 height 8
drag, startPoint x: 180, startPoint y: 227, endPoint x: 311, endPoint y: 247, distance: 132.7
click at [311, 247] on div "MYOB Item # MYOB Item # Description Ext. Length Ext. Width Ext. Height Volume W…" at bounding box center [397, 236] width 518 height 67
click at [188, 231] on div "MAC-HP-CAH1017" at bounding box center [172, 235] width 50 height 8
paste input "MAC-WP-CA0007"
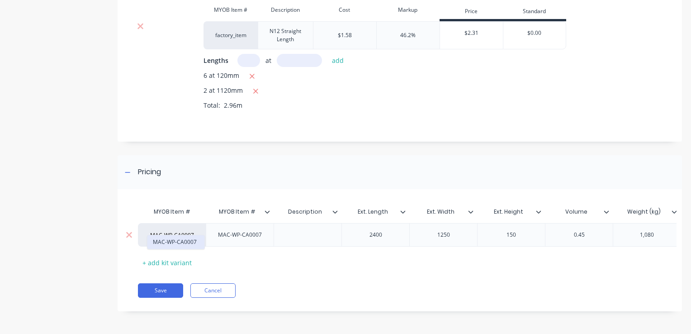
type input "MAC-WP-CA0007"
click at [177, 242] on button "MAC-WP-CA0007" at bounding box center [175, 242] width 57 height 14
click at [364, 232] on div "2400" at bounding box center [375, 235] width 45 height 12
drag, startPoint x: 383, startPoint y: 231, endPoint x: 361, endPoint y: 230, distance: 21.7
click at [361, 230] on div "2400" at bounding box center [375, 235] width 45 height 12
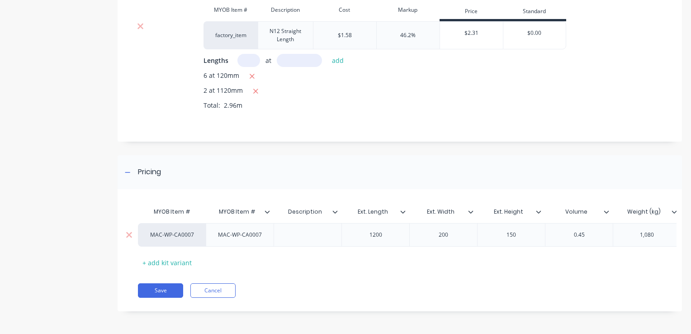
drag, startPoint x: 563, startPoint y: 229, endPoint x: 574, endPoint y: 235, distance: 12.3
click at [564, 229] on div "0.45" at bounding box center [579, 235] width 45 height 12
drag, startPoint x: 586, startPoint y: 232, endPoint x: 579, endPoint y: 230, distance: 7.7
click at [579, 230] on div "0.45" at bounding box center [579, 235] width 45 height 12
drag, startPoint x: 635, startPoint y: 229, endPoint x: 689, endPoint y: 240, distance: 55.4
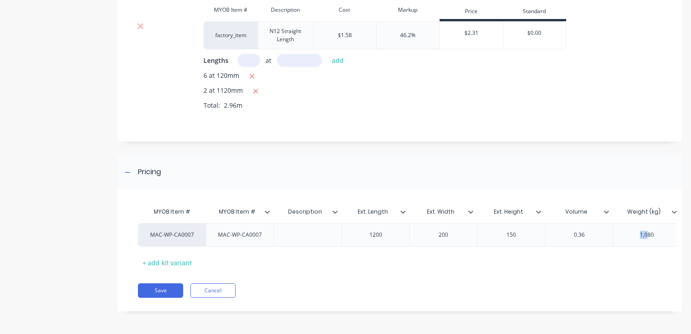
click at [658, 232] on div "1,080" at bounding box center [647, 235] width 45 height 12
type input "46.2025%"
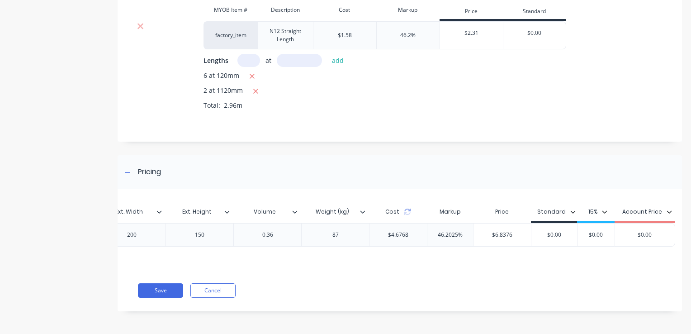
drag, startPoint x: 484, startPoint y: 232, endPoint x: 476, endPoint y: 232, distance: 7.7
click at [477, 232] on div "$6.8376 $6.8376" at bounding box center [502, 234] width 57 height 23
type input "165"
drag, startPoint x: 575, startPoint y: 229, endPoint x: 503, endPoint y: 227, distance: 72.0
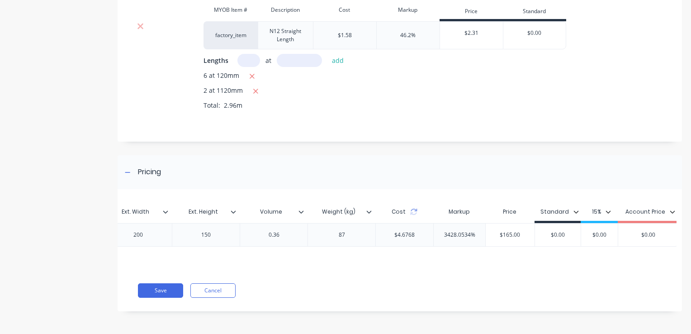
click at [506, 228] on div "MAC-WP-CA0007 MAC-WP-CA0007 MAC-WP-CA0007 1200 200 150 0.36 87 $4.6768 3428.053…" at bounding box center [256, 235] width 846 height 24
type input "165"
type input "$0.00"
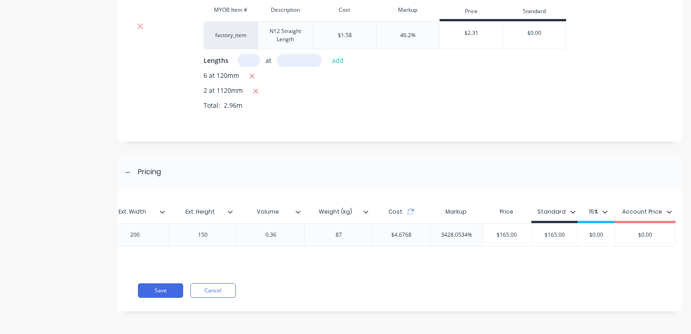
click at [490, 113] on div "6 at 120mm 2 at 1120mm Total: 2.96m" at bounding box center [436, 97] width 465 height 53
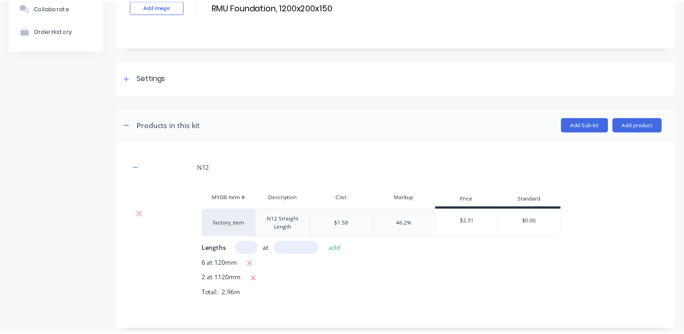
scroll to position [264, 0]
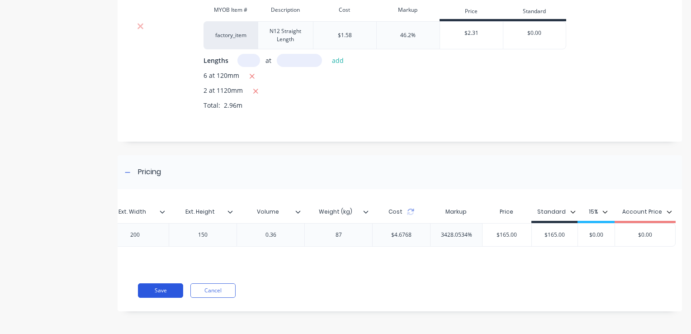
click at [157, 289] on button "Save" at bounding box center [160, 290] width 45 height 14
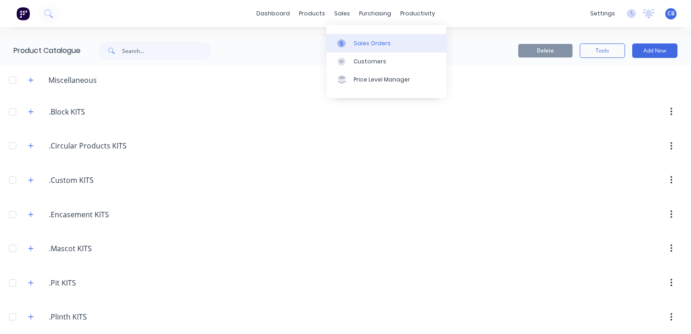
click at [369, 41] on div "Sales Orders" at bounding box center [372, 43] width 37 height 8
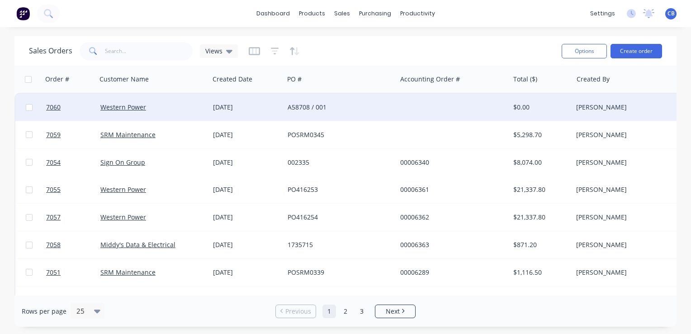
click at [330, 111] on div "A58708 / 001" at bounding box center [338, 107] width 100 height 9
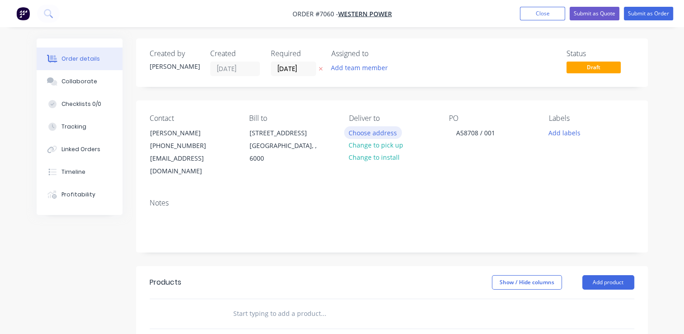
click at [379, 129] on button "Choose address" at bounding box center [373, 132] width 58 height 12
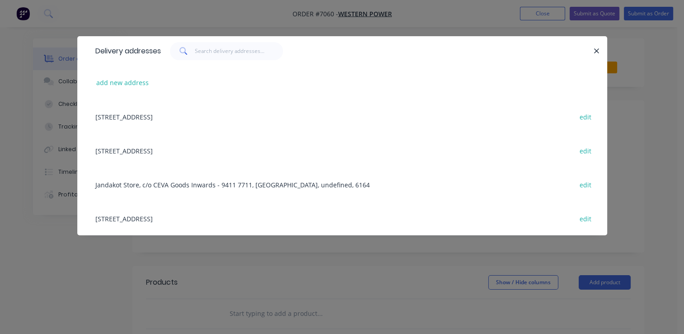
click at [183, 185] on div "Jandakot Store, c/o CEVA Goods Inwards - 9411 7711, Jandakot, undefined, 6164 e…" at bounding box center [342, 184] width 503 height 34
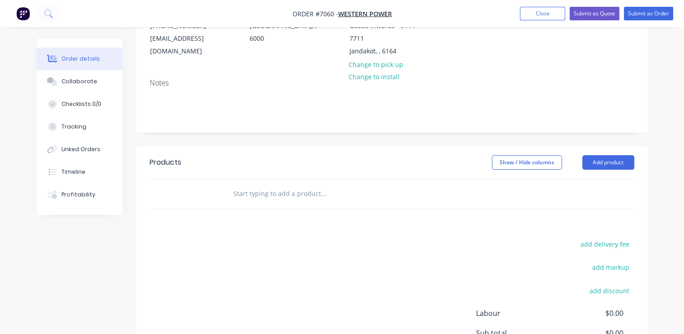
scroll to position [136, 0]
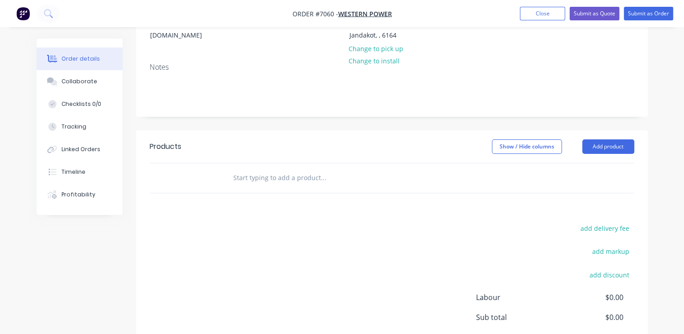
click at [329, 185] on input "text" at bounding box center [323, 178] width 181 height 18
type input "1"
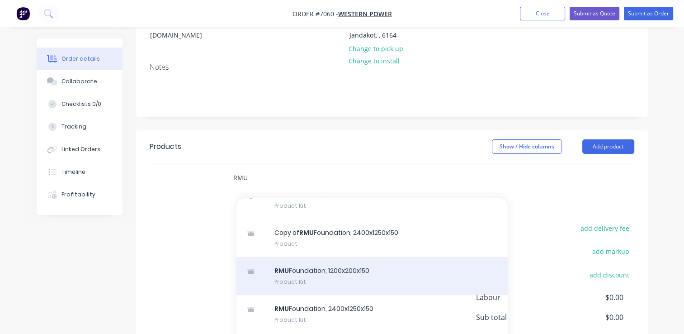
scroll to position [90, 0]
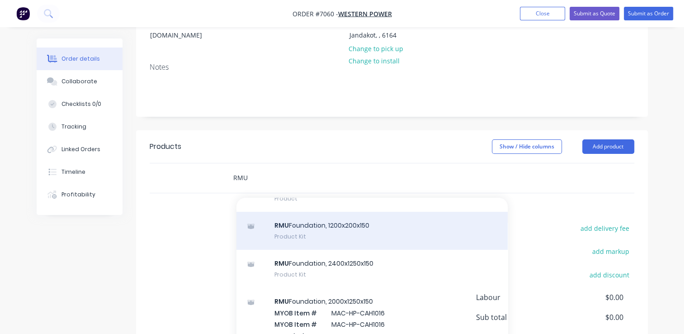
type input "RMU"
click at [368, 235] on div "RMU Foundation, 1200x200x150 Product Kit" at bounding box center [372, 231] width 271 height 38
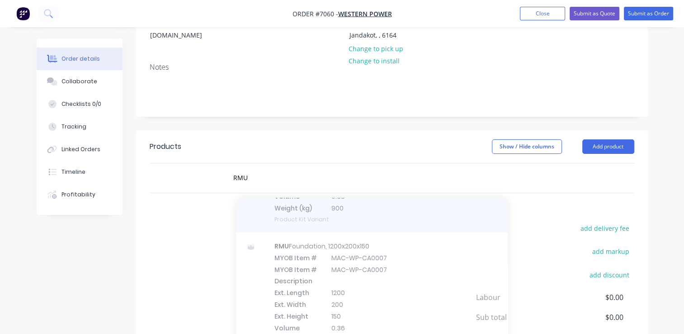
scroll to position [271, 0]
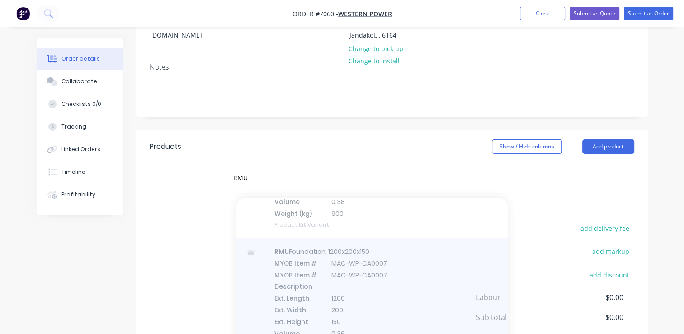
click at [370, 296] on div at bounding box center [372, 303] width 271 height 131
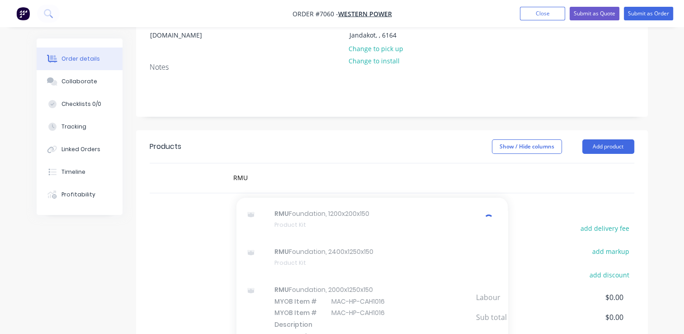
scroll to position [45, 0]
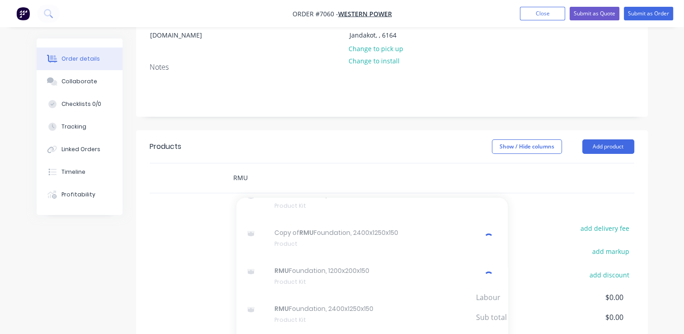
click at [358, 177] on input "RMU" at bounding box center [323, 178] width 181 height 18
drag, startPoint x: 236, startPoint y: 174, endPoint x: 210, endPoint y: 53, distance: 123.1
click at [133, 150] on div "Order details Collaborate Checklists 0/0 Tracking Linked Orders Timeline Profit…" at bounding box center [343, 163] width 630 height 521
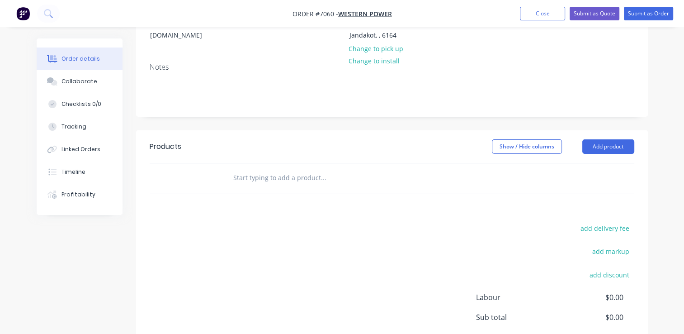
click at [281, 174] on input "text" at bounding box center [323, 178] width 181 height 18
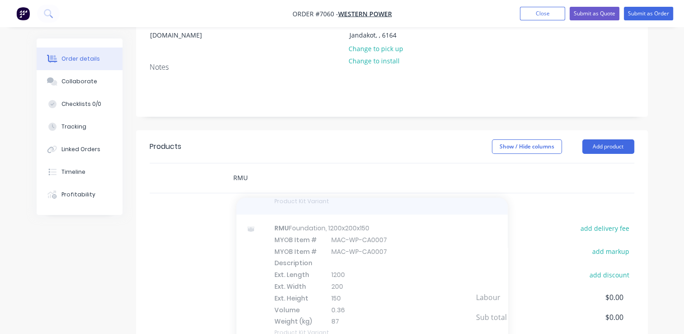
scroll to position [317, 0]
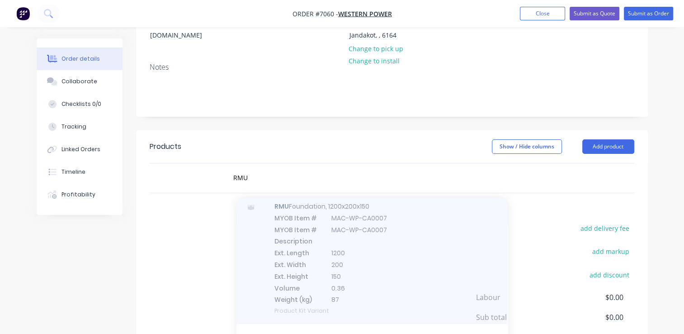
click at [370, 254] on div at bounding box center [372, 258] width 271 height 131
click at [422, 266] on div at bounding box center [372, 258] width 271 height 131
click at [436, 259] on div at bounding box center [372, 258] width 271 height 131
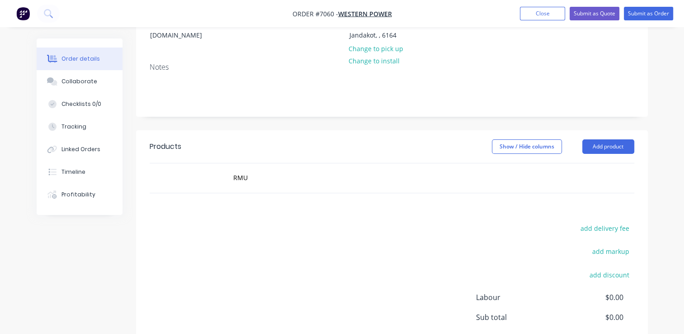
drag, startPoint x: 503, startPoint y: 300, endPoint x: 501, endPoint y: 275, distance: 25.8
click at [501, 275] on div "add delivery fee add markup add discount Labour $0.00 Sub total $0.00 Margin $0…" at bounding box center [392, 309] width 485 height 175
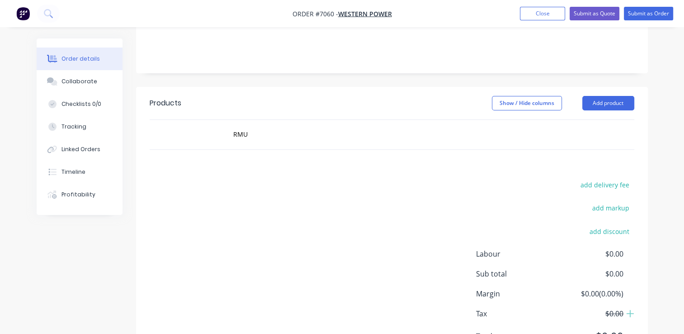
scroll to position [224, 0]
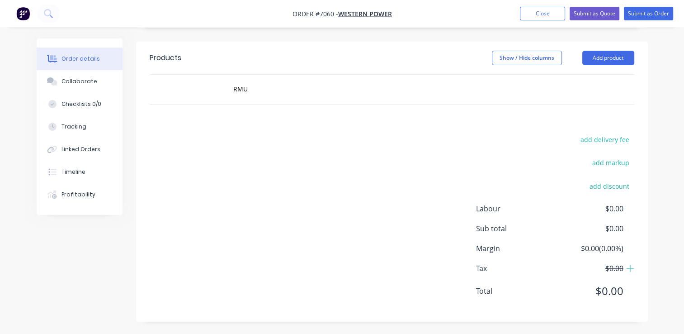
click at [260, 211] on div "add delivery fee add markup add discount Labour $0.00 Sub total $0.00 Margin $0…" at bounding box center [392, 220] width 485 height 175
click at [266, 84] on input "RMU" at bounding box center [323, 89] width 181 height 18
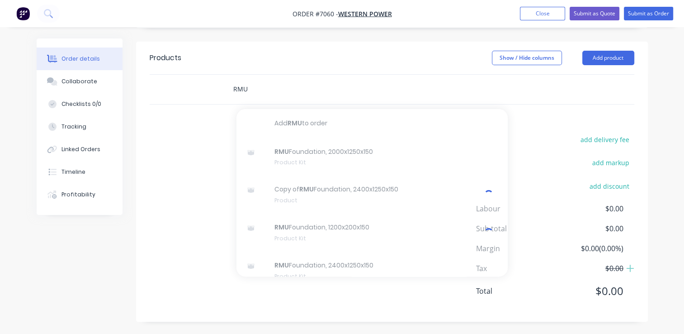
drag, startPoint x: 257, startPoint y: 91, endPoint x: 210, endPoint y: 89, distance: 47.1
click at [210, 89] on div "RMU Add RMU to order RMU Foundation, 2000x1250x150 Product Kit Copy of RMU Foun…" at bounding box center [392, 89] width 485 height 29
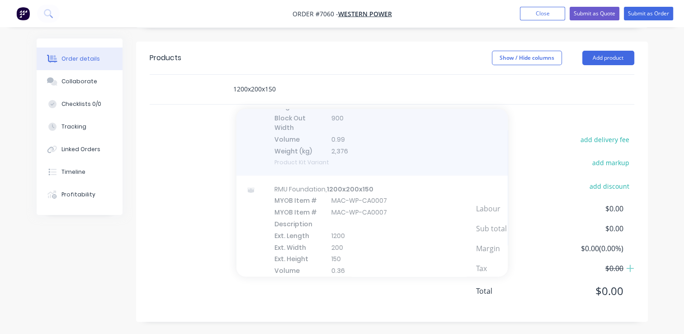
scroll to position [239, 0]
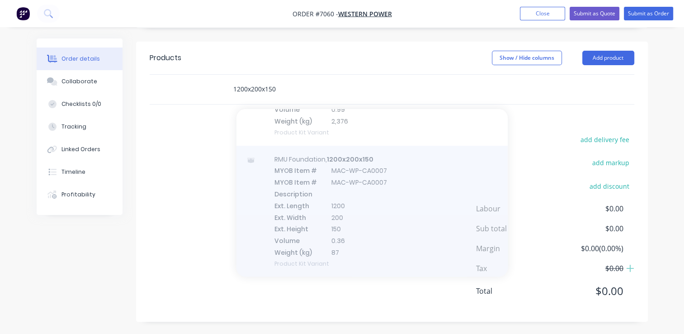
type input "1200x200x150"
click at [400, 223] on div at bounding box center [372, 211] width 271 height 131
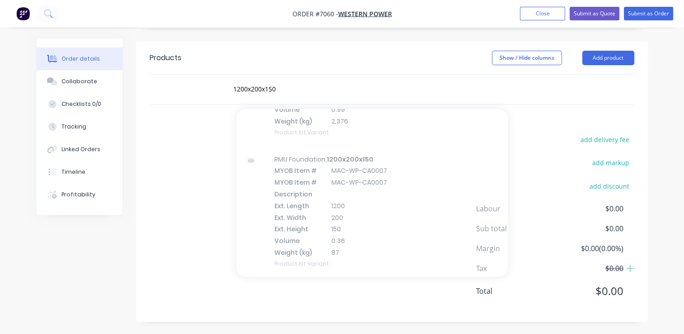
click at [364, 53] on div "Show / Hide columns Add product" at bounding box center [443, 58] width 382 height 14
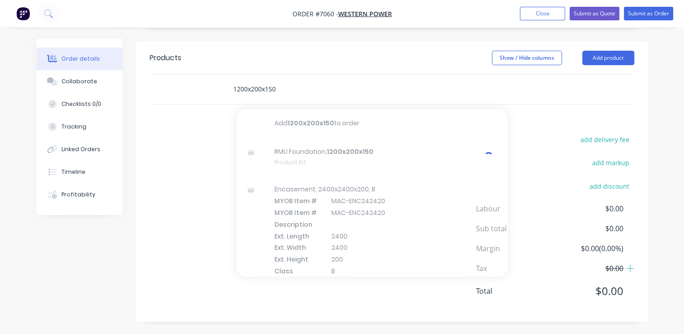
drag, startPoint x: 295, startPoint y: 91, endPoint x: 85, endPoint y: 63, distance: 211.8
click at [132, 78] on div "Order details Collaborate Checklists 0/0 Tracking Linked Orders Timeline Profit…" at bounding box center [343, 74] width 630 height 521
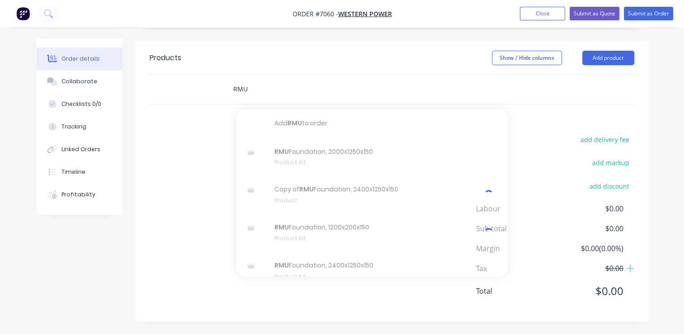
type input "RMU"
click at [541, 23] on nav "Order #7060 - Western Power Add product Close Submit as Quote Submit as Order" at bounding box center [342, 13] width 684 height 27
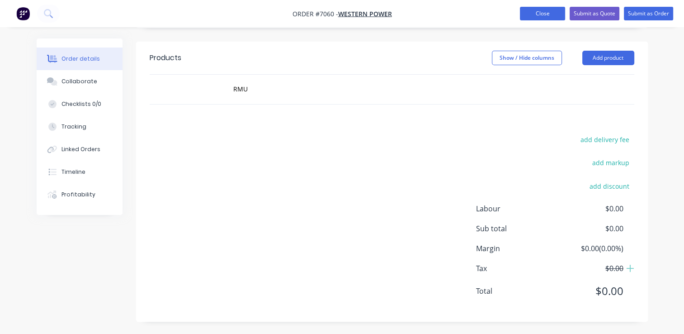
click at [541, 15] on button "Close" at bounding box center [542, 14] width 45 height 14
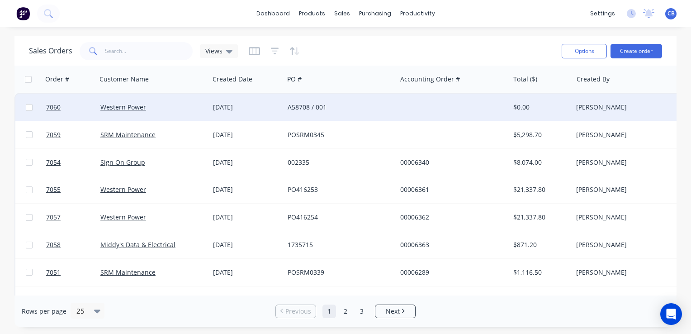
click at [306, 104] on div "A58708 / 001" at bounding box center [338, 107] width 100 height 9
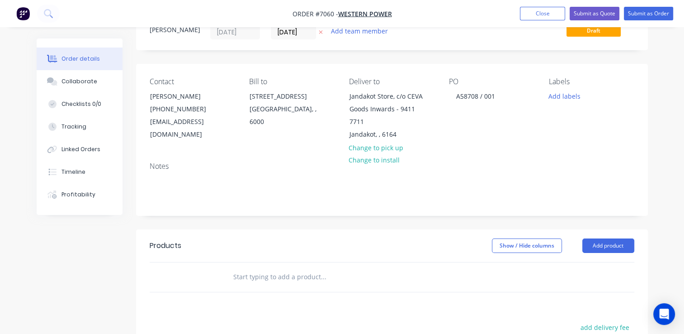
scroll to position [90, 0]
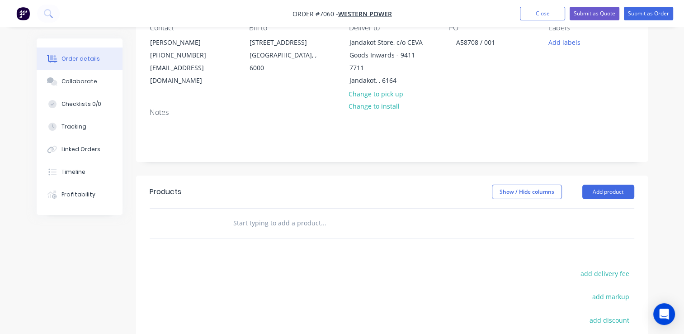
click at [259, 224] on input "text" at bounding box center [323, 223] width 181 height 18
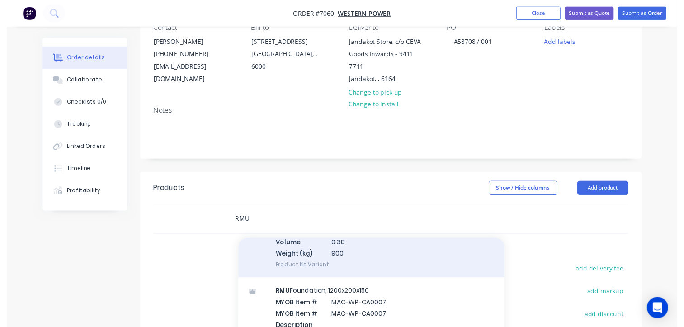
scroll to position [317, 0]
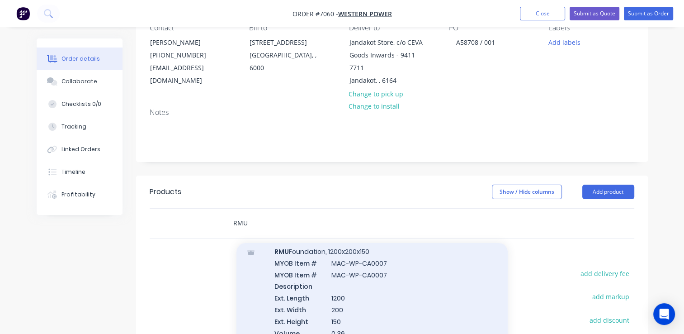
type input "RMU"
click at [377, 294] on div "RMU Foundation, 1200x200x150 MYOB Item # MAC-WP-CA0007 MYOB Item # MAC-WP-CA000…" at bounding box center [372, 303] width 271 height 131
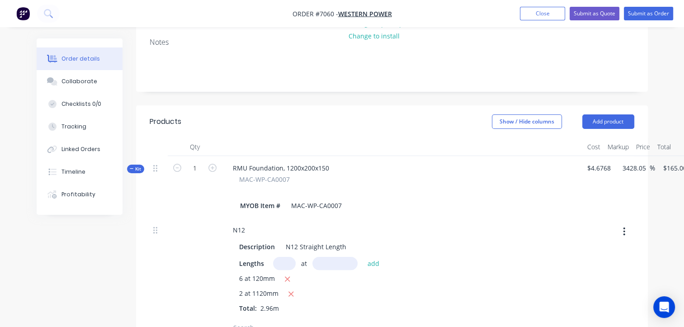
scroll to position [181, 0]
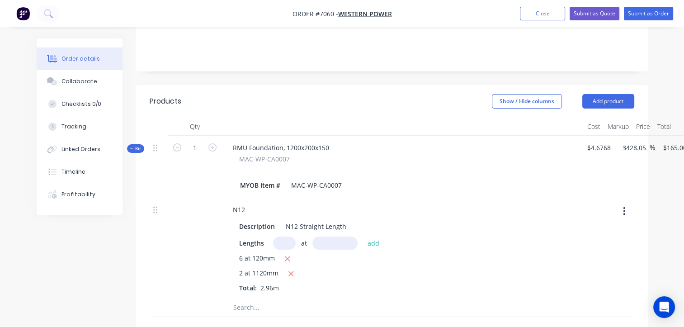
click at [133, 151] on span "Kit" at bounding box center [136, 148] width 12 height 7
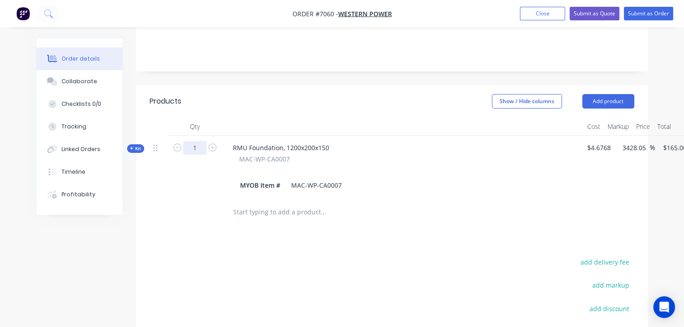
click at [194, 147] on input "1" at bounding box center [195, 148] width 24 height 14
type input "120"
type input "$19,800.00"
click at [630, 147] on input "3428.05" at bounding box center [636, 147] width 28 height 13
type input "$164.9998"
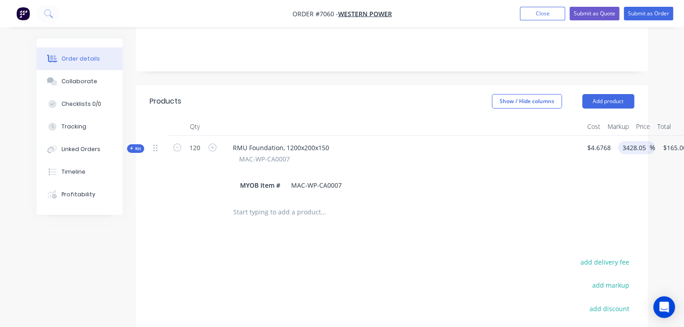
type input "$19,799.98"
click at [601, 216] on div at bounding box center [392, 212] width 485 height 29
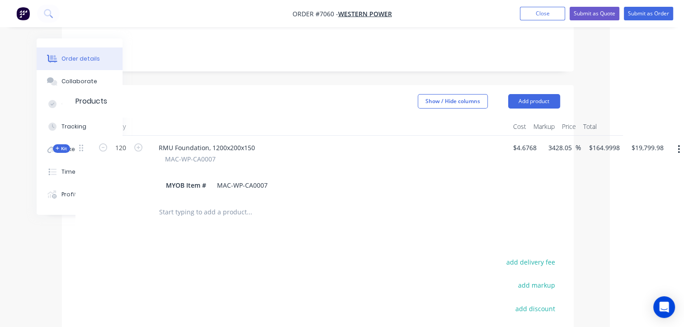
scroll to position [181, 80]
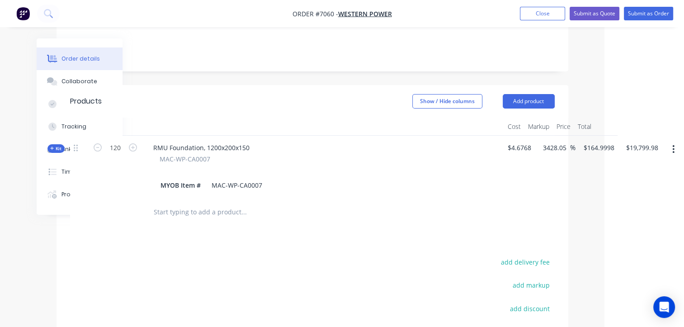
drag, startPoint x: 544, startPoint y: 147, endPoint x: 620, endPoint y: 152, distance: 75.7
click at [555, 151] on div "Kit 120 RMU Foundation, 1200x200x150 MAC-WP-CA0007 MYOB Item # MAC-WP-CA0007 $4…" at bounding box center [312, 167] width 485 height 62
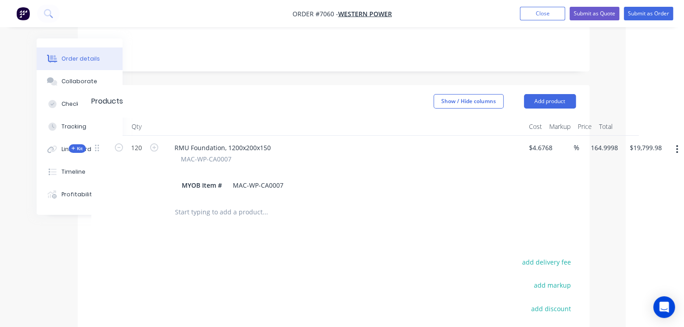
drag, startPoint x: 584, startPoint y: 148, endPoint x: 737, endPoint y: 178, distance: 155.9
click at [626, 178] on html "Order #7060 - Western Power Add product Close Submit as Quote Submit as Order O…" at bounding box center [284, 138] width 684 height 639
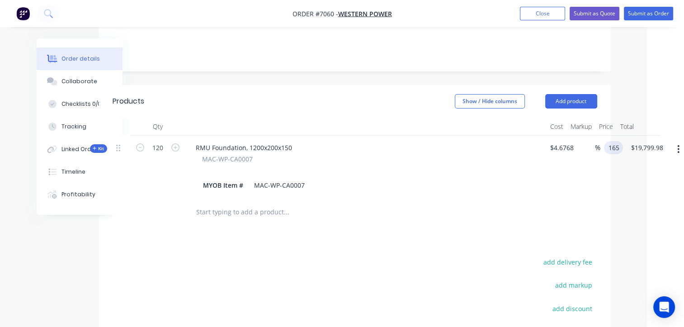
type input "$165.00"
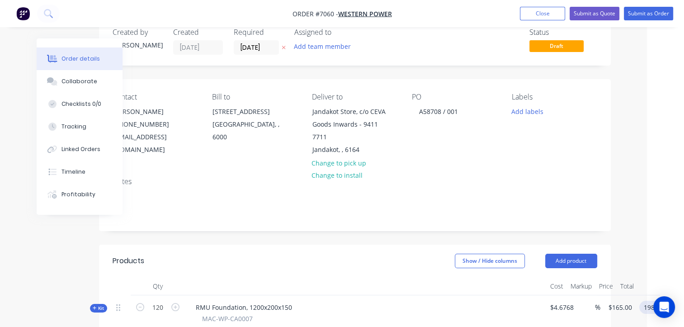
scroll to position [0, 37]
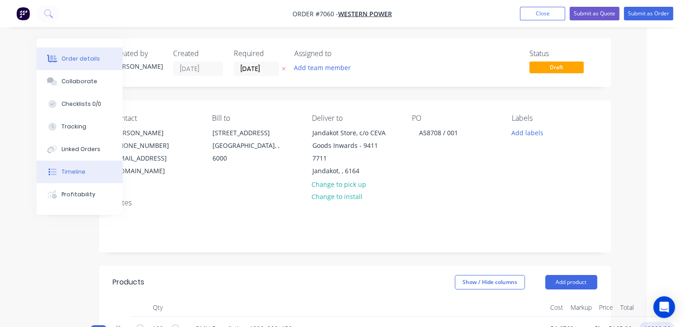
type input "$19,800.00"
click at [85, 174] on button "Timeline" at bounding box center [80, 172] width 86 height 23
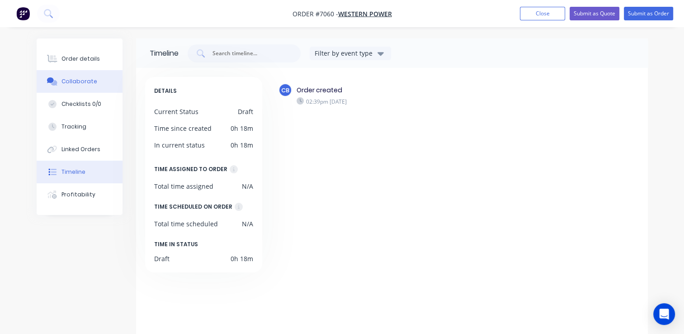
click at [86, 82] on div "Collaborate" at bounding box center [80, 81] width 36 height 8
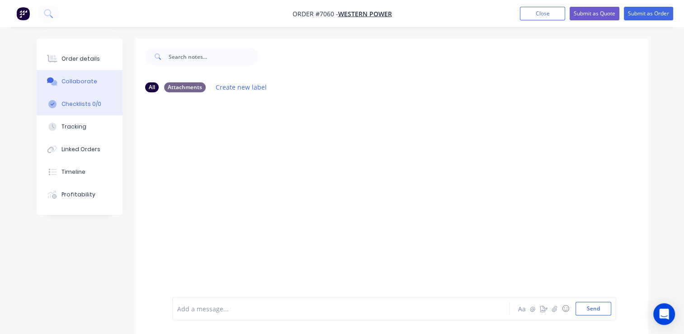
click at [91, 104] on div "Checklists 0/0" at bounding box center [82, 104] width 40 height 8
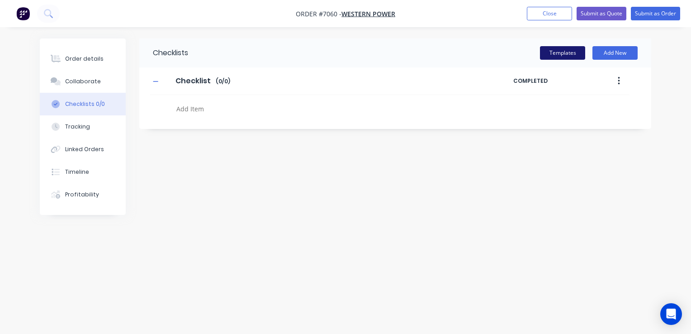
click at [574, 52] on button "Templates" at bounding box center [562, 53] width 45 height 14
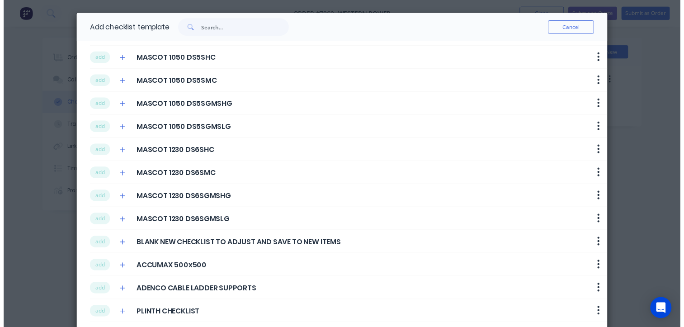
scroll to position [188, 0]
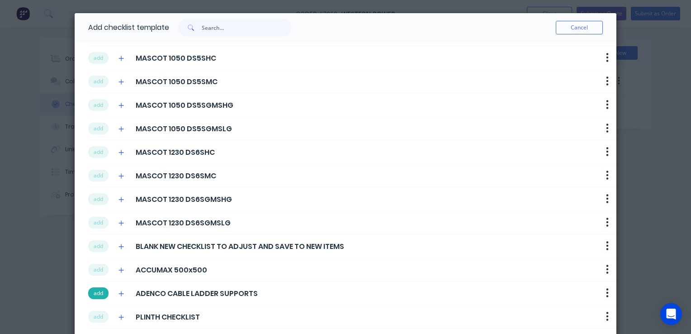
click at [98, 292] on button "add" at bounding box center [98, 293] width 20 height 12
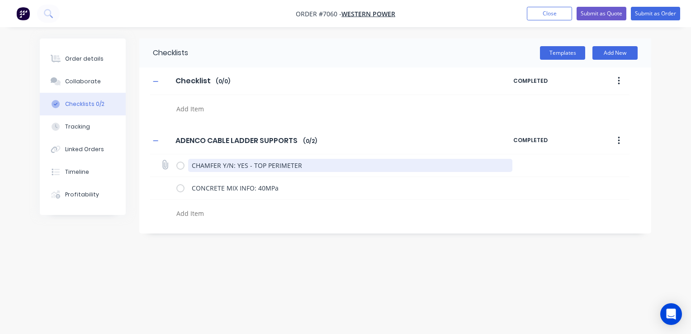
click at [307, 167] on textarea "CHAMFER Y/N: YES - TOP PERIMETER" at bounding box center [350, 165] width 325 height 13
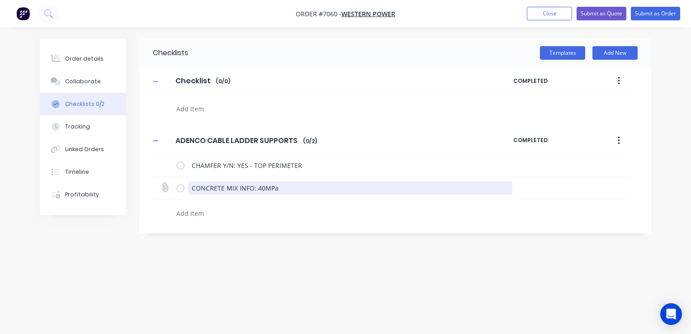
click at [264, 185] on textarea "CONCRETE MIX INFO: 40MPa" at bounding box center [350, 187] width 325 height 13
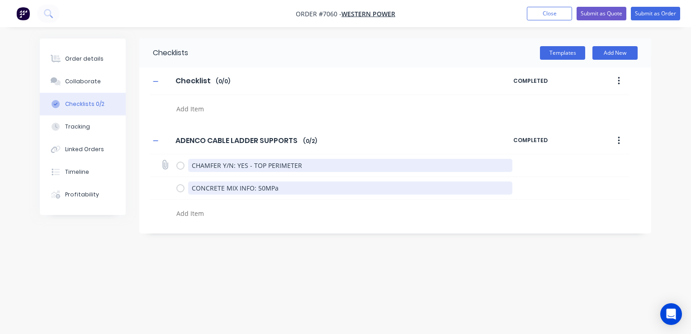
type textarea "CONCRETE MIX INFO: 50MPa"
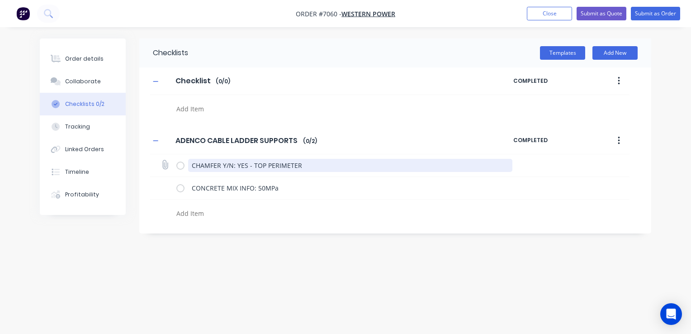
drag, startPoint x: 306, startPoint y: 164, endPoint x: 165, endPoint y: 166, distance: 141.1
click at [165, 166] on div "CHAMFER Y/N: YES - TOP PERIMETER" at bounding box center [389, 165] width 479 height 23
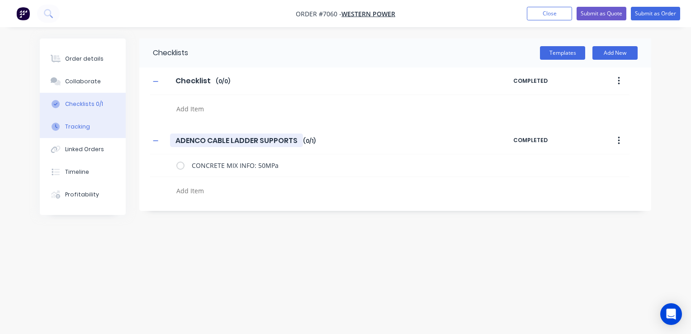
drag, startPoint x: 233, startPoint y: 139, endPoint x: 91, endPoint y: 134, distance: 141.6
click at [122, 142] on div "Order details Collaborate Checklists 0/1 Tracking Linked Orders Timeline Profit…" at bounding box center [346, 149] width 630 height 223
drag, startPoint x: 237, startPoint y: 142, endPoint x: -1, endPoint y: 134, distance: 237.6
click at [0, 134] on html "Order #7060 - Western Power Add product Close Submit as Quote Submit as Order O…" at bounding box center [345, 167] width 691 height 334
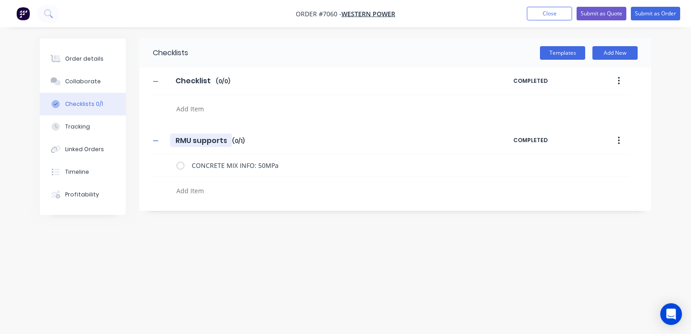
type input "RMU supports"
click at [83, 79] on div "Collaborate" at bounding box center [83, 81] width 36 height 8
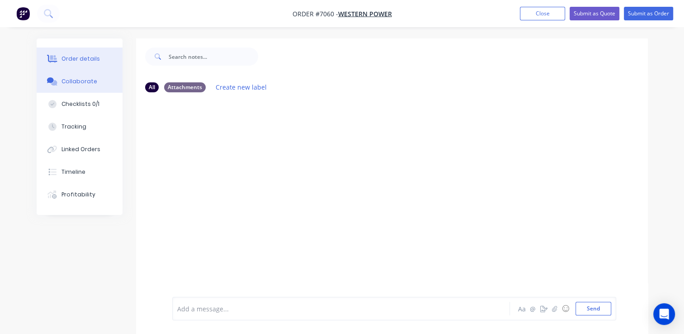
click at [78, 62] on div "Order details" at bounding box center [81, 59] width 38 height 8
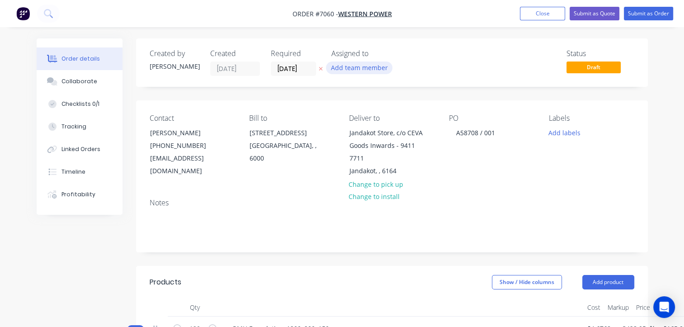
click at [346, 67] on button "Add team member" at bounding box center [359, 68] width 66 height 12
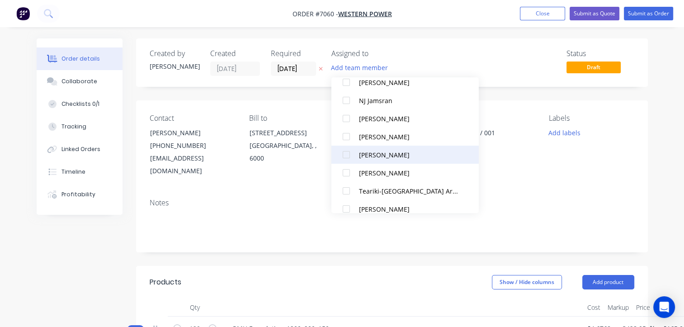
scroll to position [208, 0]
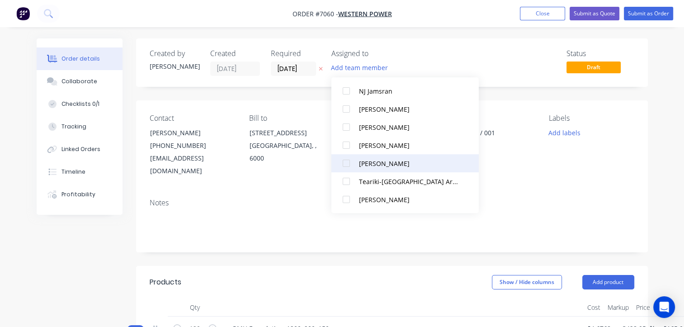
click at [347, 162] on div at bounding box center [346, 163] width 18 height 18
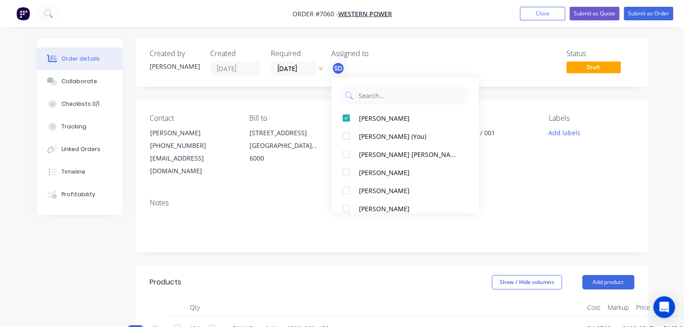
click at [498, 59] on div "Status Draft" at bounding box center [528, 62] width 213 height 27
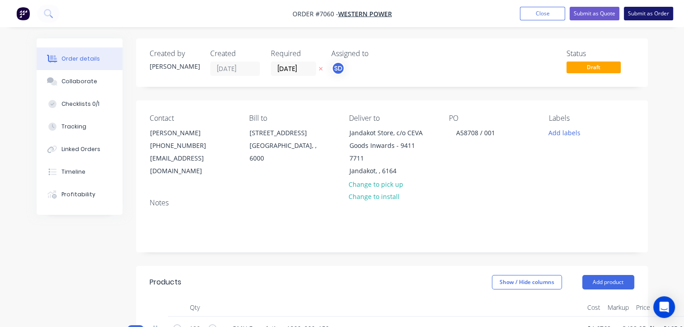
click at [630, 14] on button "Submit as Order" at bounding box center [648, 14] width 49 height 14
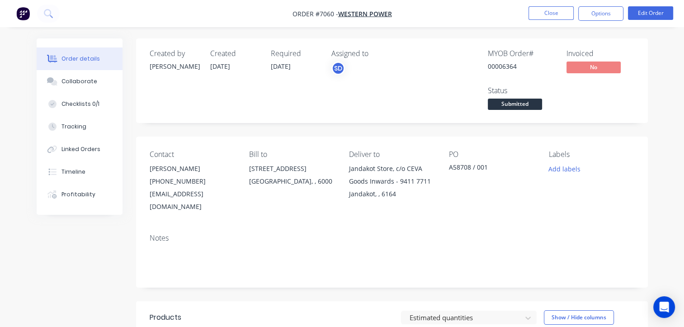
click at [285, 70] on span "[DATE]" at bounding box center [281, 66] width 20 height 9
click at [287, 65] on span "[DATE]" at bounding box center [281, 66] width 20 height 9
click at [289, 65] on span "[DATE]" at bounding box center [281, 66] width 20 height 9
click at [279, 66] on span "[DATE]" at bounding box center [281, 66] width 20 height 9
drag, startPoint x: 281, startPoint y: 59, endPoint x: 281, endPoint y: 68, distance: 9.1
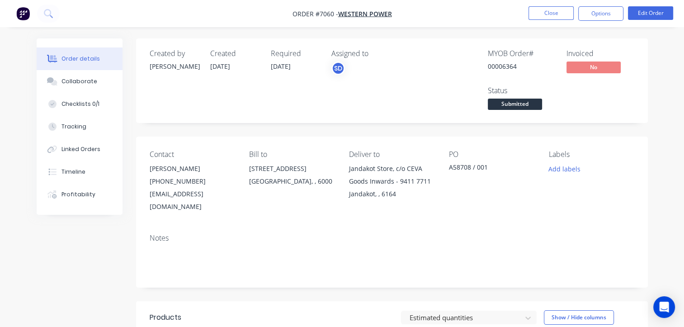
click at [281, 59] on div "Required 06/10/25" at bounding box center [296, 80] width 50 height 63
click at [282, 68] on span "[DATE]" at bounding box center [281, 66] width 20 height 9
click at [283, 65] on span "[DATE]" at bounding box center [281, 66] width 20 height 9
click at [284, 65] on span "[DATE]" at bounding box center [281, 66] width 20 height 9
drag, startPoint x: 289, startPoint y: 68, endPoint x: 241, endPoint y: 70, distance: 48.4
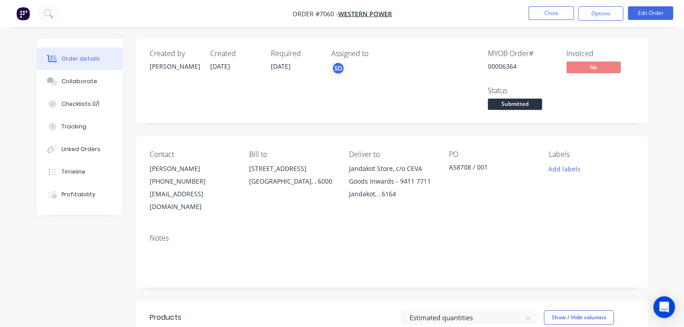
click at [241, 70] on div "Created by Charles Created 06/10/25 Required 06/10/25 Assigned to SD" at bounding box center [286, 80] width 272 height 63
drag, startPoint x: 241, startPoint y: 70, endPoint x: 303, endPoint y: 65, distance: 61.7
click at [303, 65] on div "Required 06/10/25" at bounding box center [296, 80] width 50 height 63
click at [66, 82] on div "Collaborate" at bounding box center [80, 81] width 36 height 8
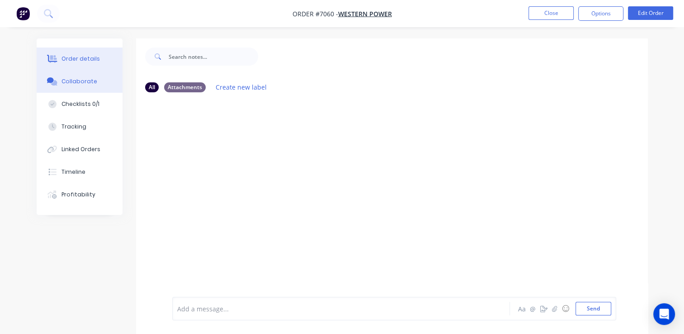
click at [90, 56] on div "Order details" at bounding box center [81, 59] width 38 height 8
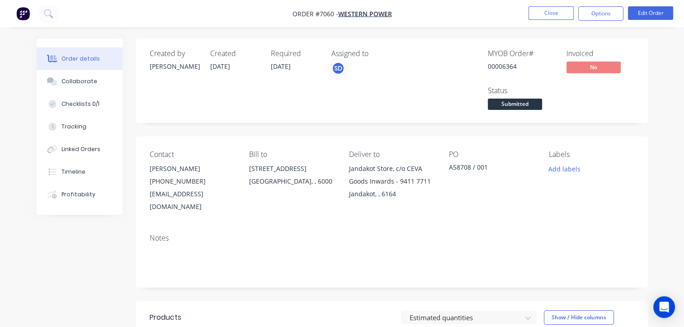
click at [286, 62] on span "[DATE]" at bounding box center [281, 66] width 20 height 9
drag, startPoint x: 298, startPoint y: 67, endPoint x: 253, endPoint y: 69, distance: 44.4
click at [253, 69] on div "Created by Charles Created 06/10/25 Required 06/10/25 Assigned to SD" at bounding box center [286, 80] width 272 height 63
drag, startPoint x: 253, startPoint y: 69, endPoint x: 284, endPoint y: 85, distance: 34.8
click at [284, 85] on div "Required 06/10/25" at bounding box center [296, 80] width 50 height 63
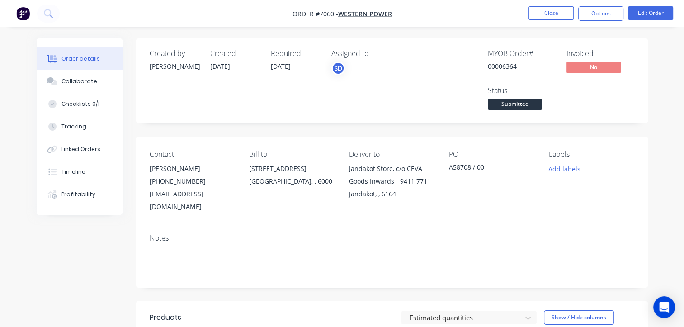
click at [291, 62] on span "[DATE]" at bounding box center [281, 66] width 20 height 9
click at [560, 12] on button "Close" at bounding box center [551, 13] width 45 height 14
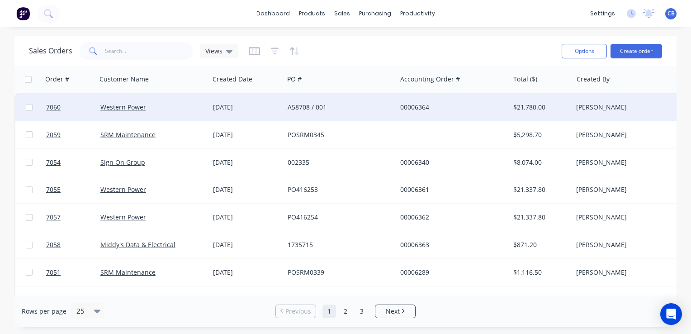
click at [233, 105] on div "[DATE]" at bounding box center [246, 107] width 67 height 9
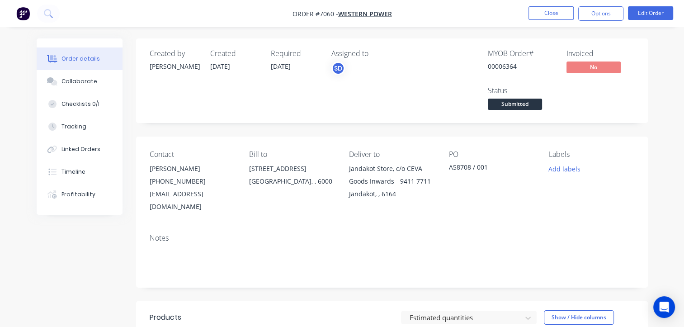
drag, startPoint x: 299, startPoint y: 66, endPoint x: 256, endPoint y: 69, distance: 44.0
click at [256, 69] on div "Created by Charles Created 06/10/25 Required 06/10/25 Assigned to SD" at bounding box center [286, 80] width 272 height 63
drag, startPoint x: 256, startPoint y: 69, endPoint x: 270, endPoint y: 77, distance: 16.2
click at [270, 77] on div "Created by Charles Created 06/10/25 Required 06/10/25 Assigned to SD" at bounding box center [286, 80] width 272 height 63
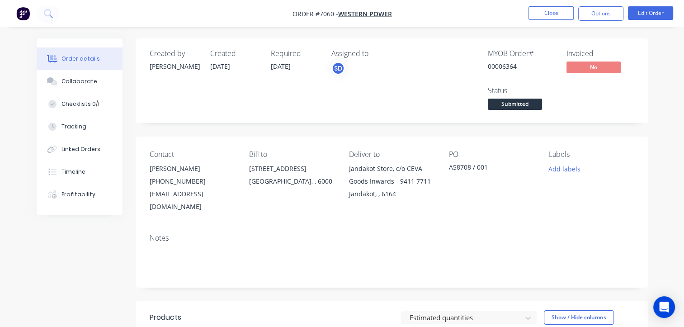
click at [284, 68] on span "[DATE]" at bounding box center [281, 66] width 20 height 9
click at [555, 15] on button "Close" at bounding box center [551, 13] width 45 height 14
